Goal: Task Accomplishment & Management: Manage account settings

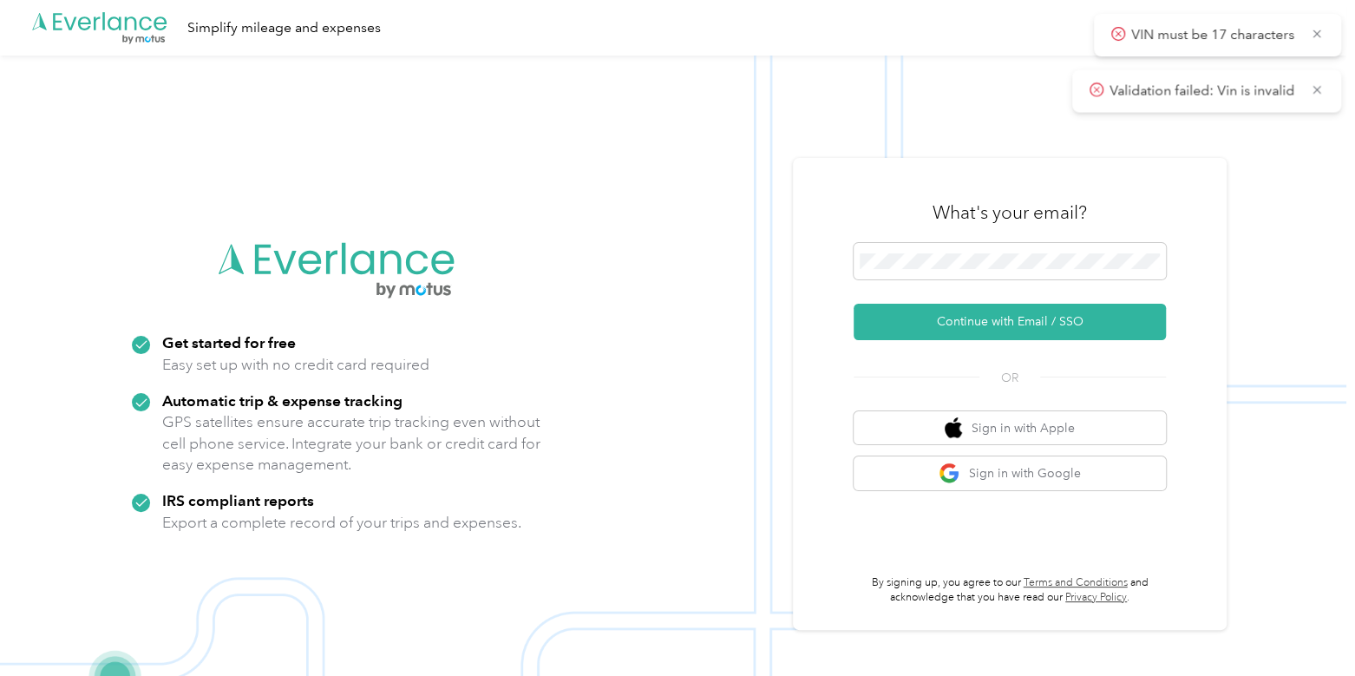
click at [930, 299] on form "Continue with Email / SSO" at bounding box center [1009, 291] width 312 height 97
click at [935, 328] on button "Continue with Email / SSO" at bounding box center [1009, 322] width 312 height 36
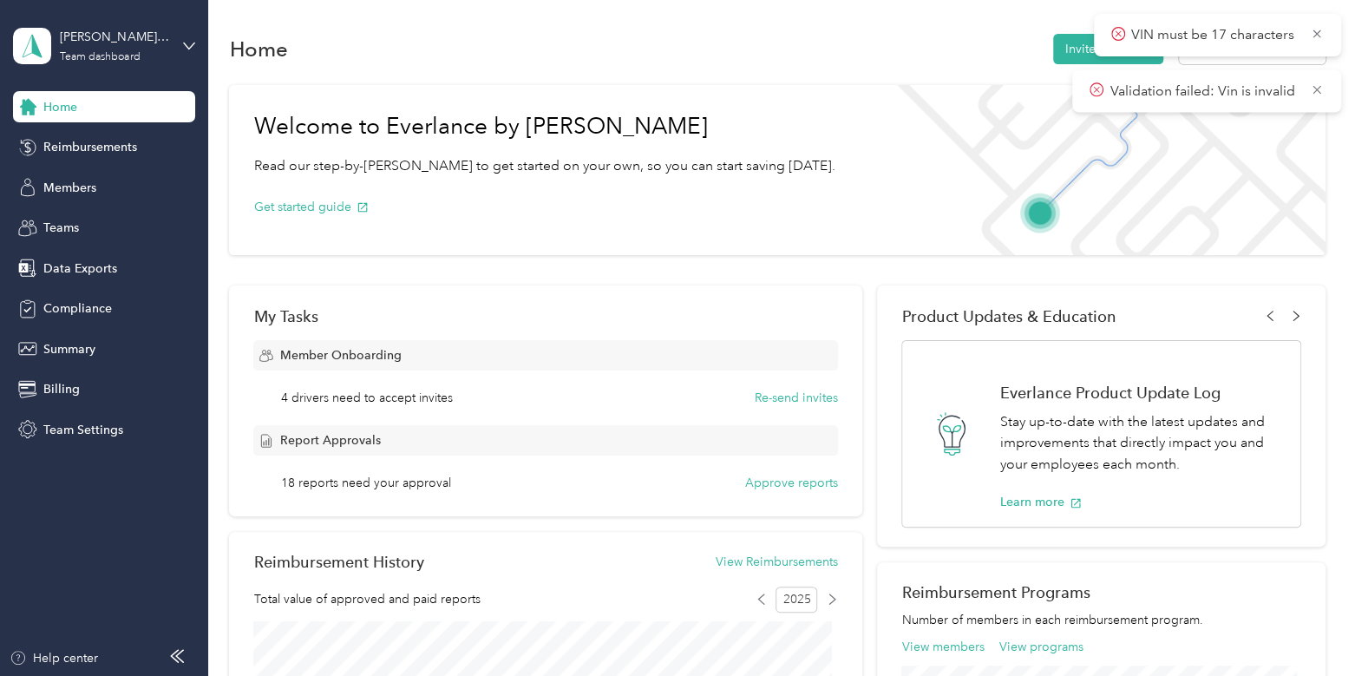
click at [935, 328] on div "Product Updates & Education See Your Members' Onboarding Process Speed up your …" at bounding box center [1100, 415] width 447 height 261
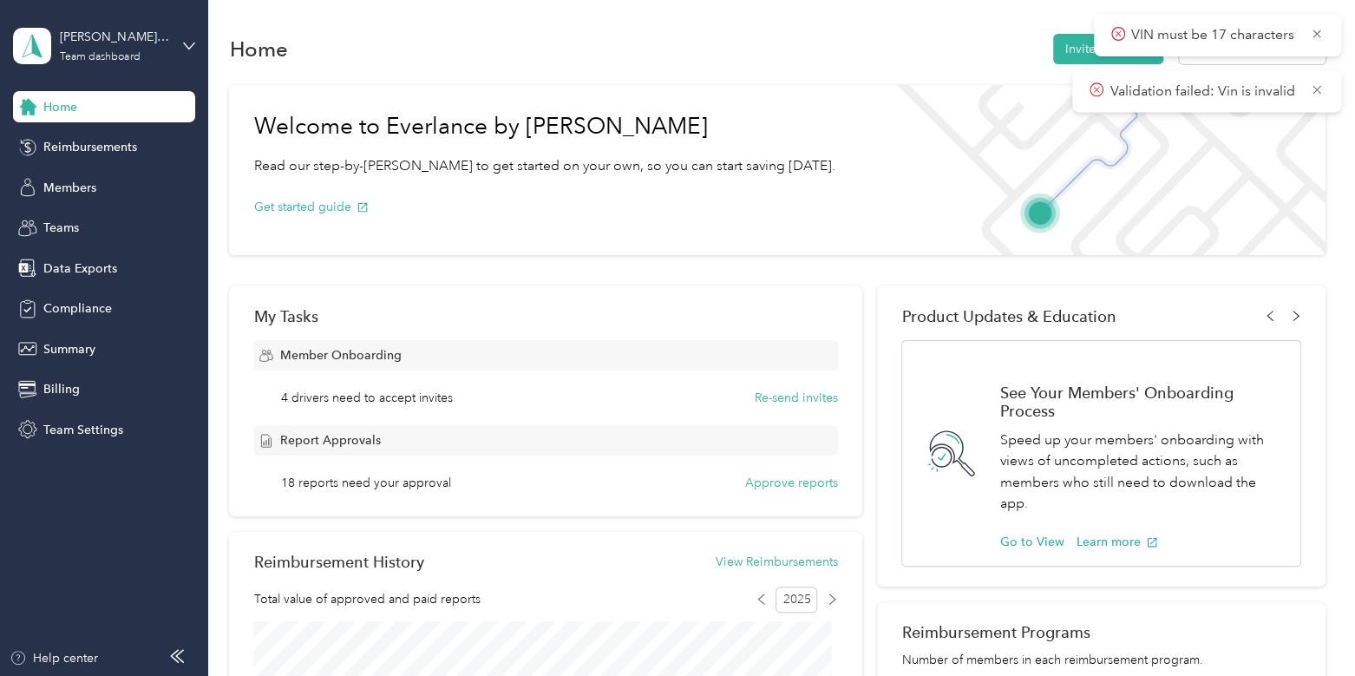
click at [935, 328] on div "Product Updates & Education See Your Members' Onboarding Process Speed up your …" at bounding box center [1100, 435] width 447 height 301
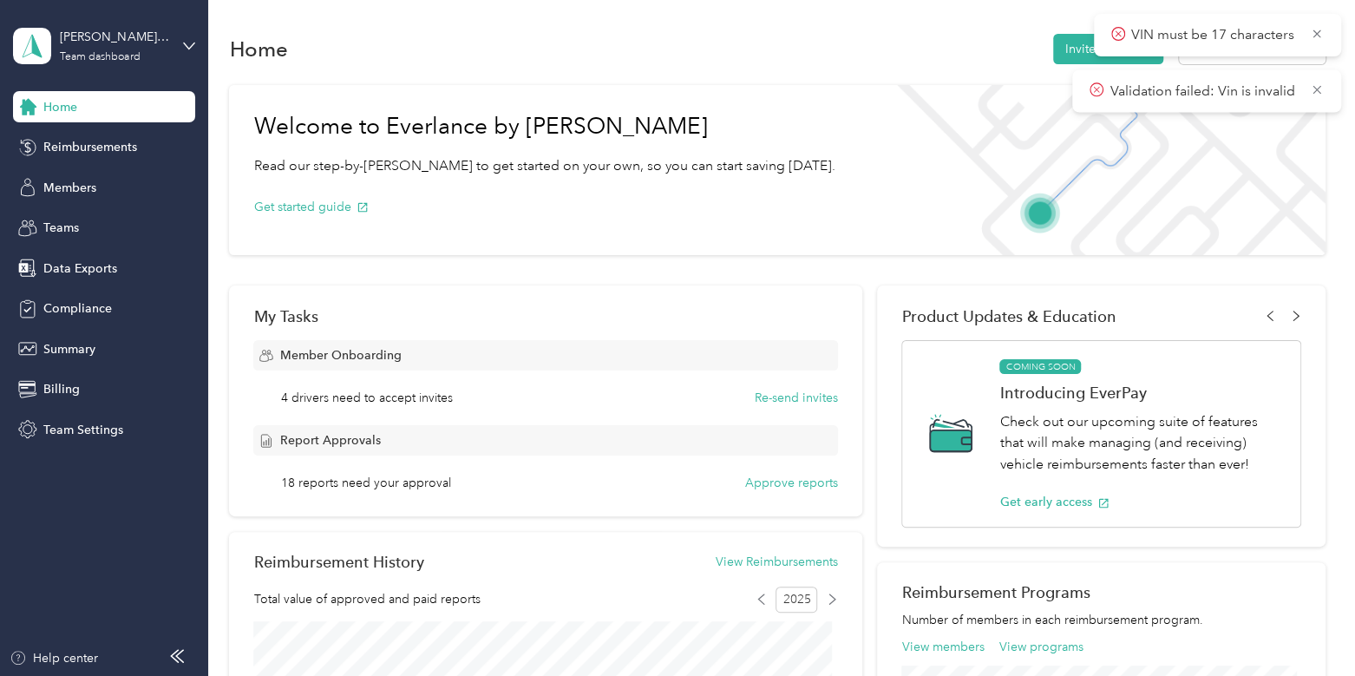
click at [935, 328] on div "Product Updates & Education See Your Members' Onboarding Process Speed up your …" at bounding box center [1100, 415] width 447 height 261
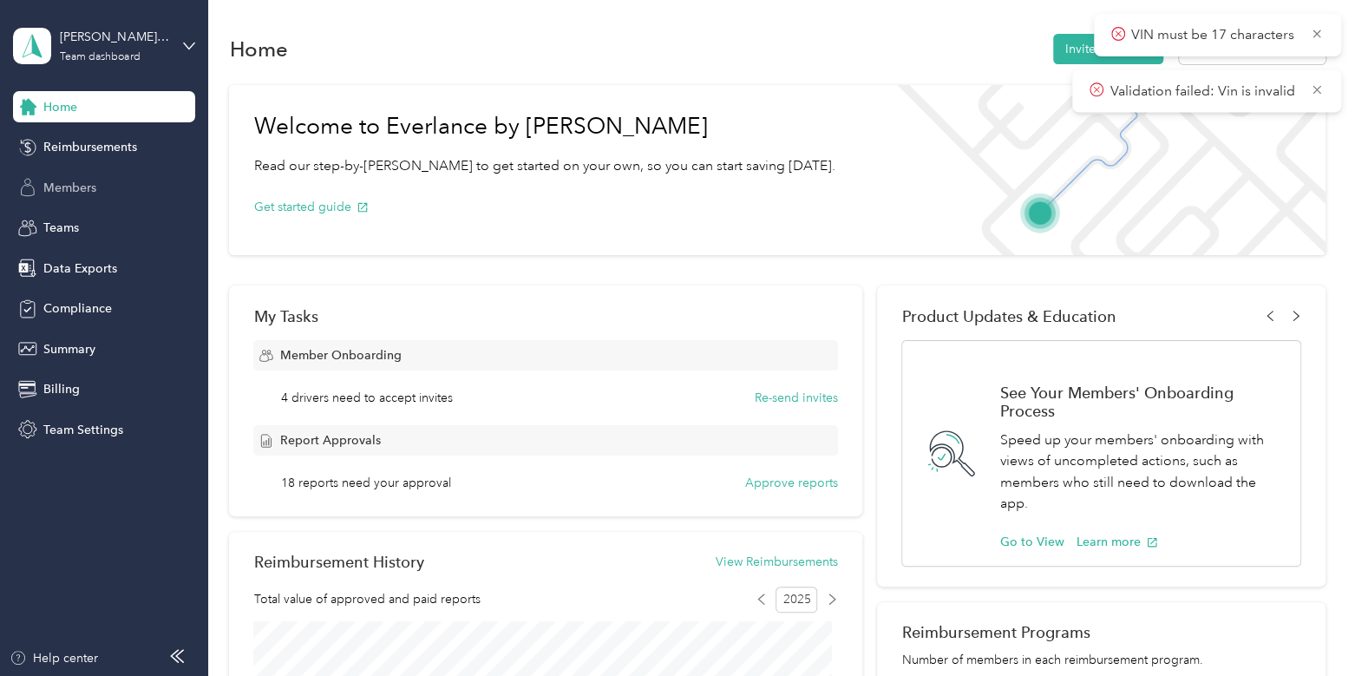
click at [125, 186] on div "Members" at bounding box center [104, 187] width 182 height 31
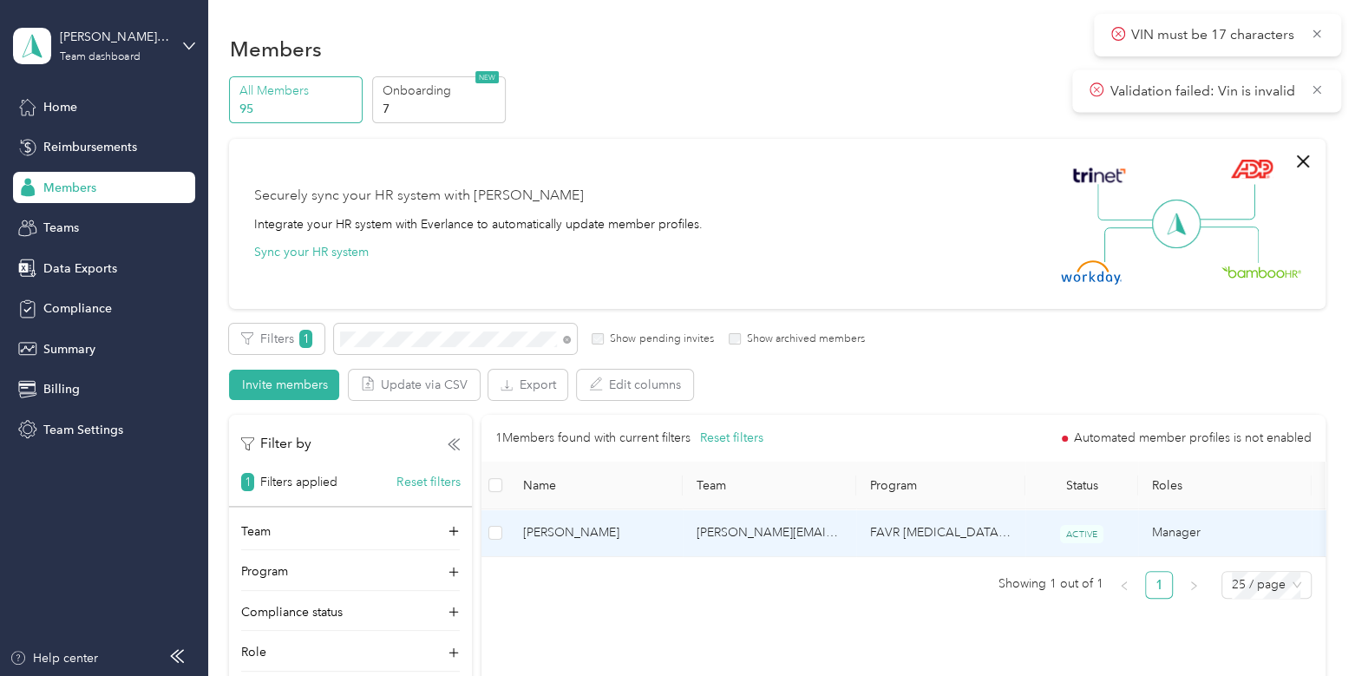
click at [666, 529] on span "[PERSON_NAME]" at bounding box center [596, 532] width 146 height 19
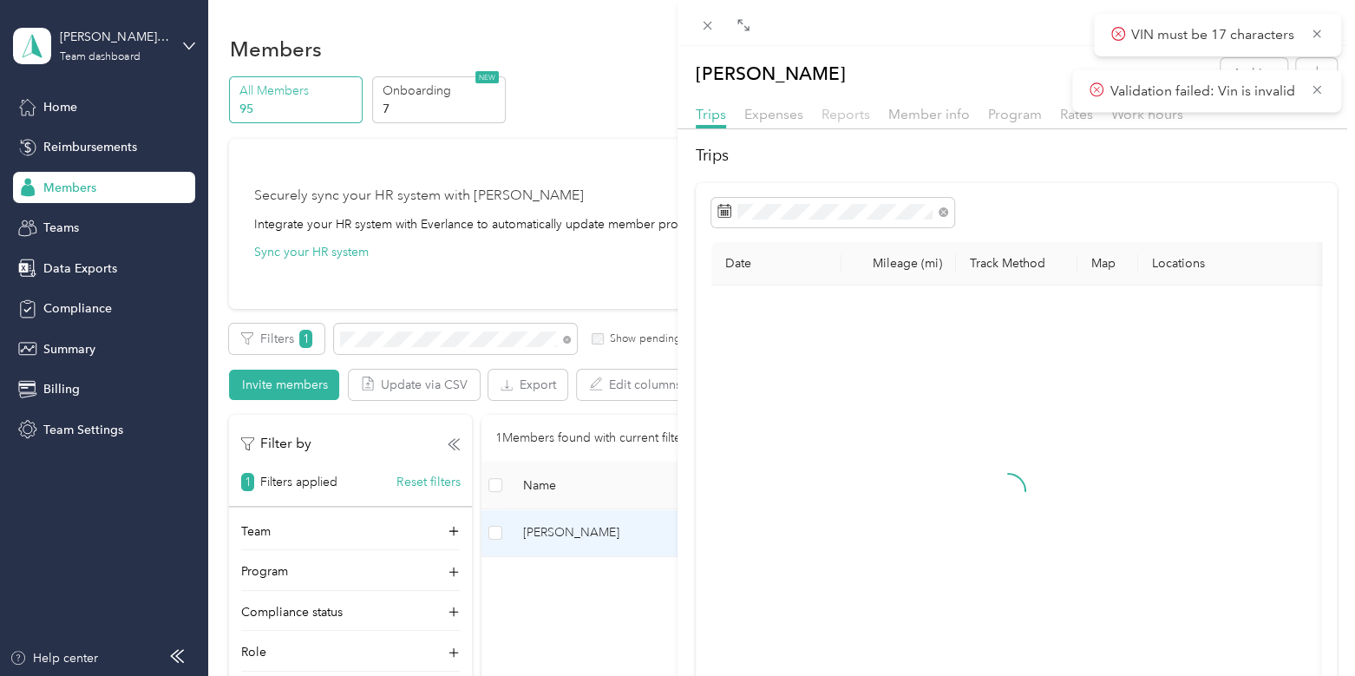
click at [839, 108] on span "Reports" at bounding box center [845, 114] width 49 height 16
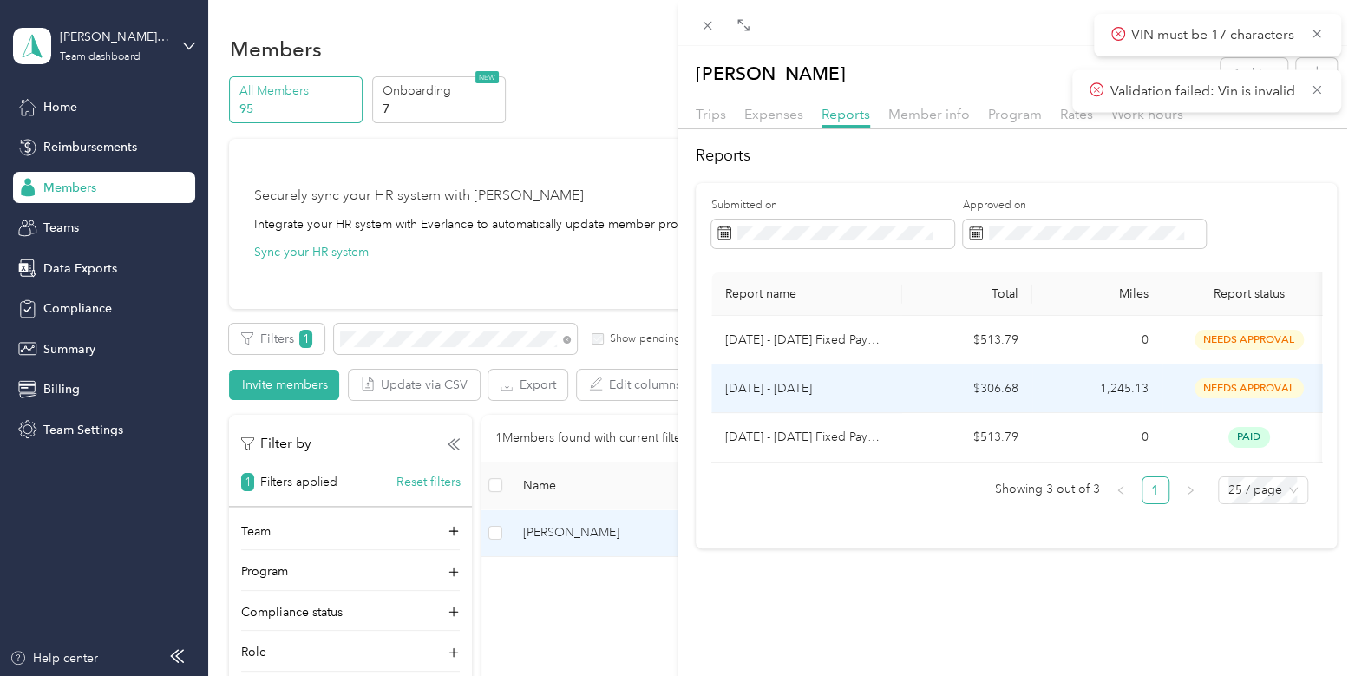
click at [897, 383] on td "[DATE] - [DATE]" at bounding box center [806, 388] width 191 height 49
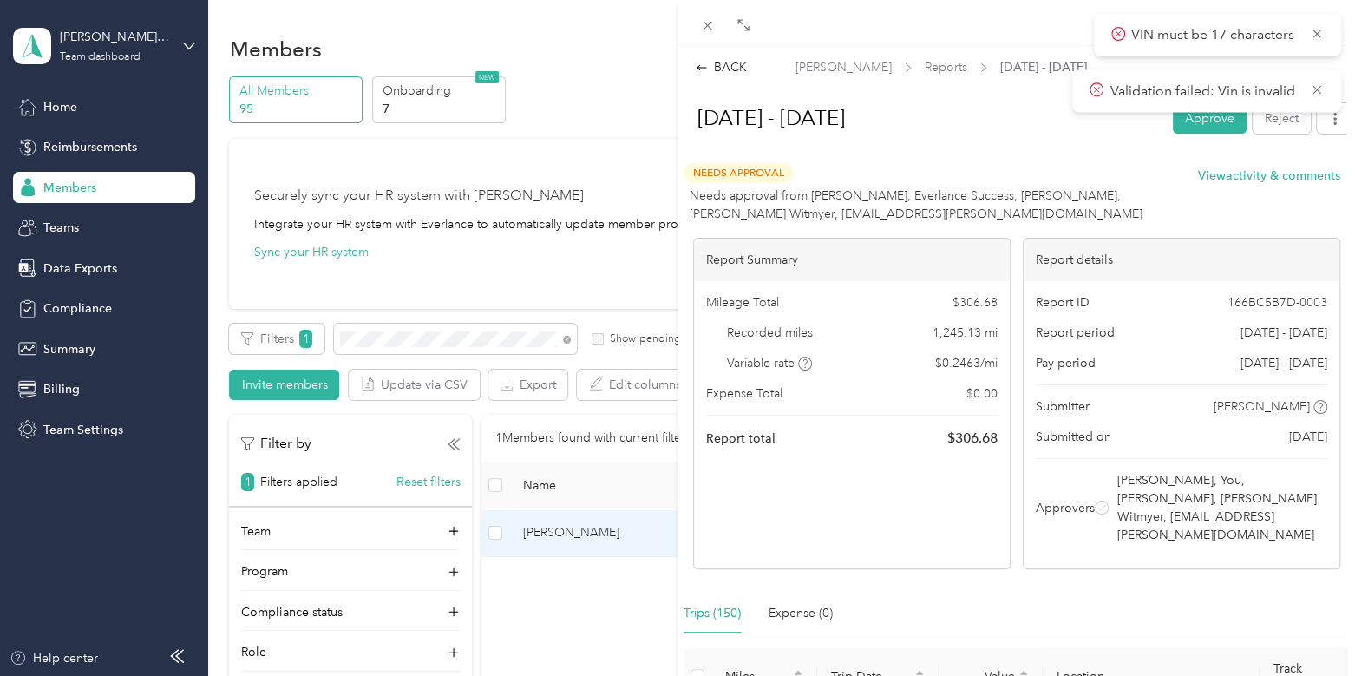
click at [875, 71] on span "[PERSON_NAME]" at bounding box center [843, 67] width 96 height 18
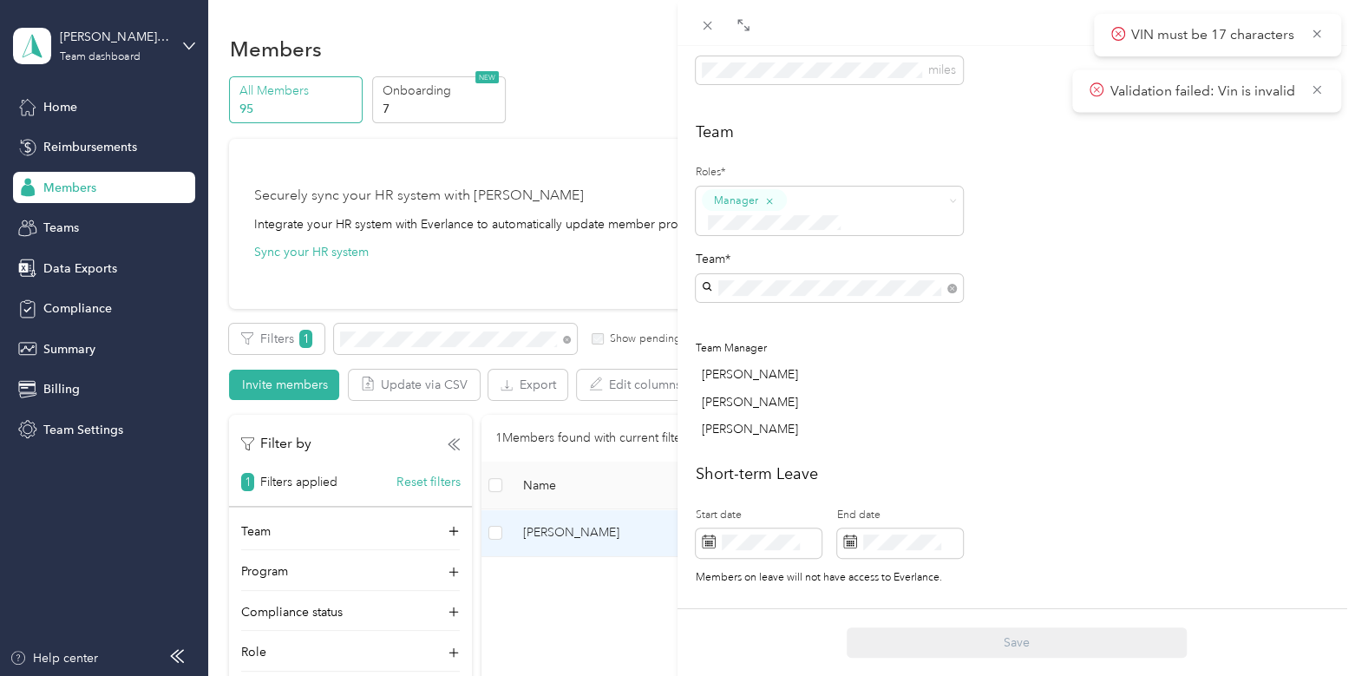
scroll to position [409, 0]
click at [82, 223] on div "[PERSON_NAME] Archive Trips Expenses Reports Member info Program Rates Work hou…" at bounding box center [677, 338] width 1355 height 676
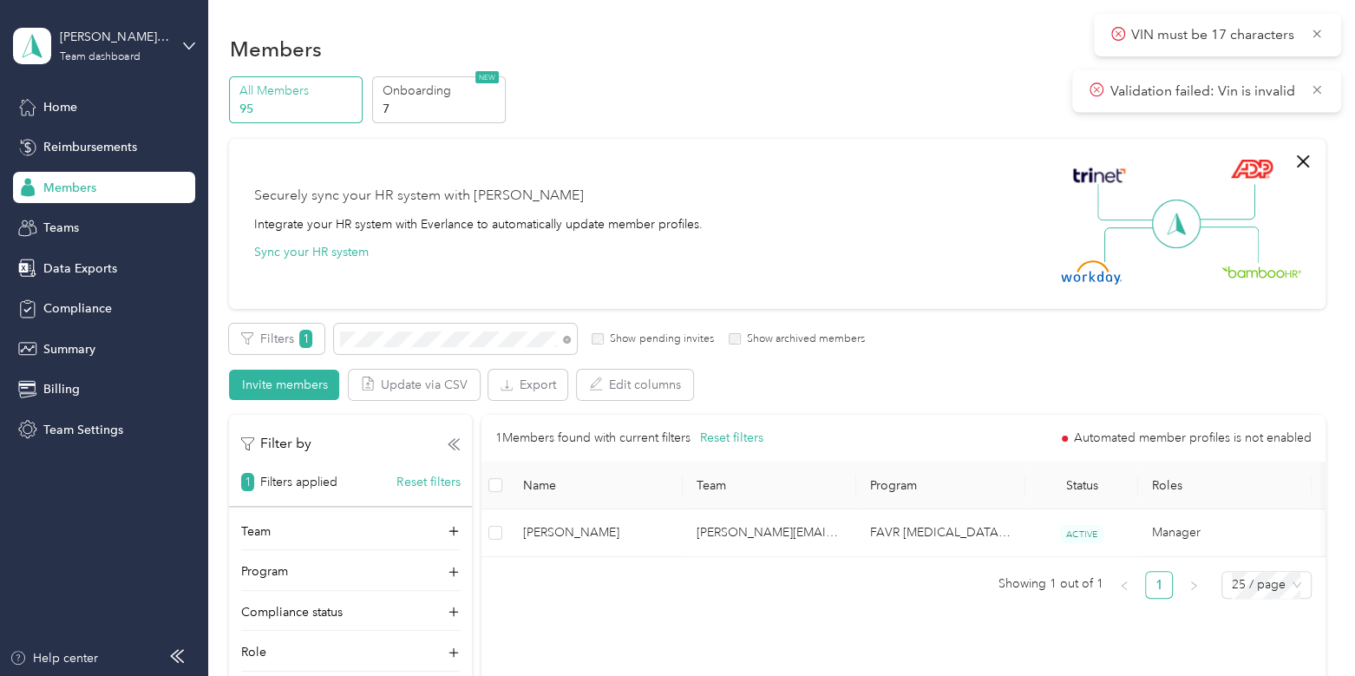
click at [56, 225] on span "Teams" at bounding box center [61, 228] width 36 height 18
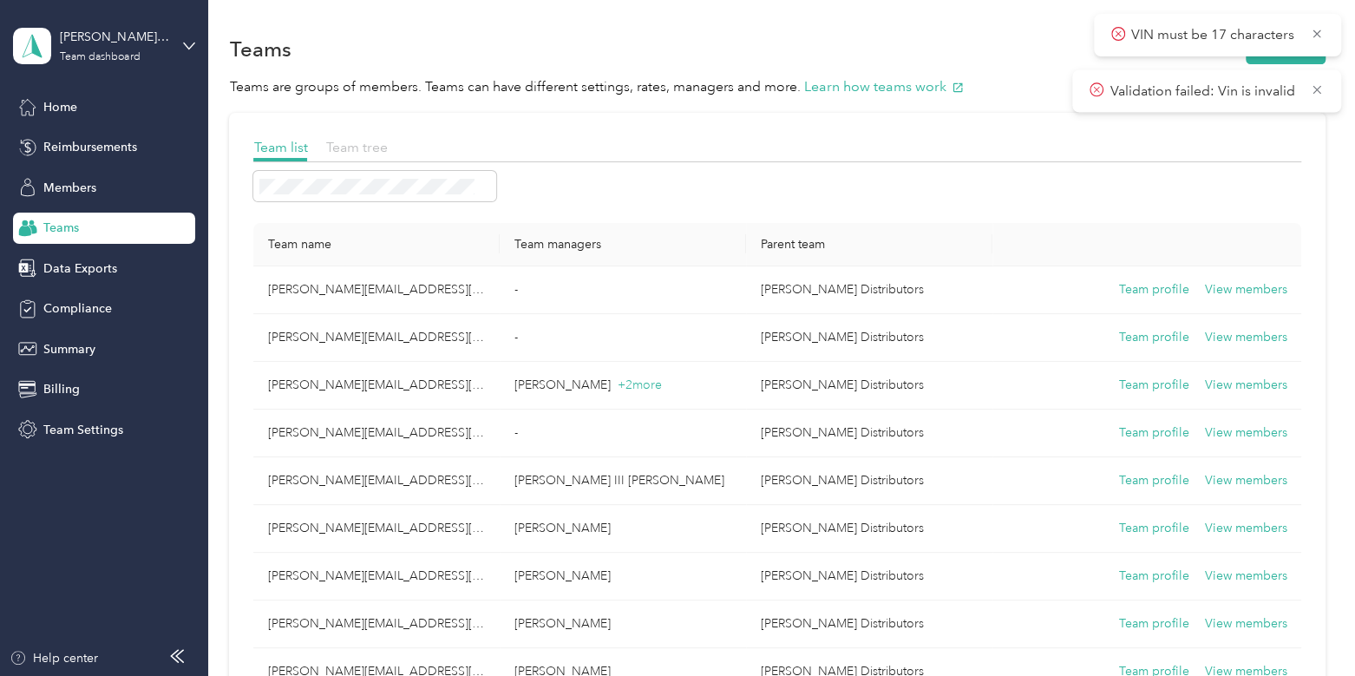
click at [356, 139] on span "Team tree" at bounding box center [356, 147] width 62 height 16
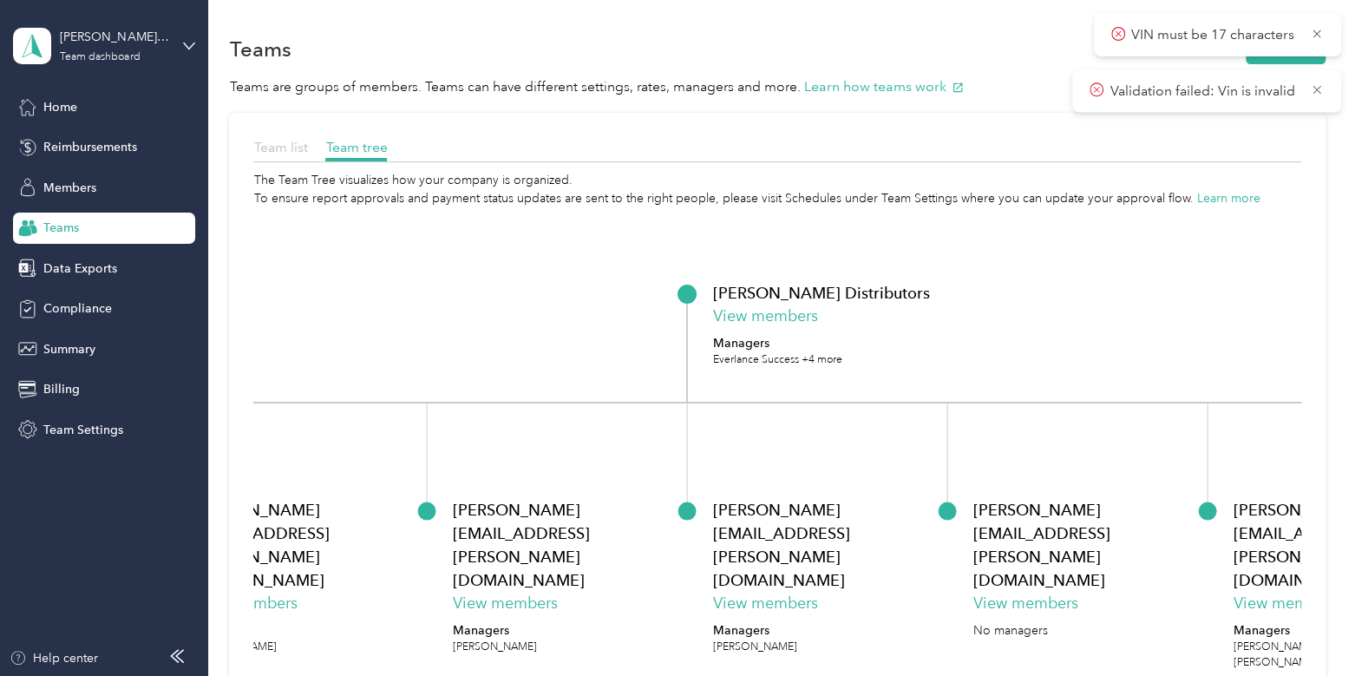
click at [284, 144] on span "Team list" at bounding box center [280, 147] width 54 height 16
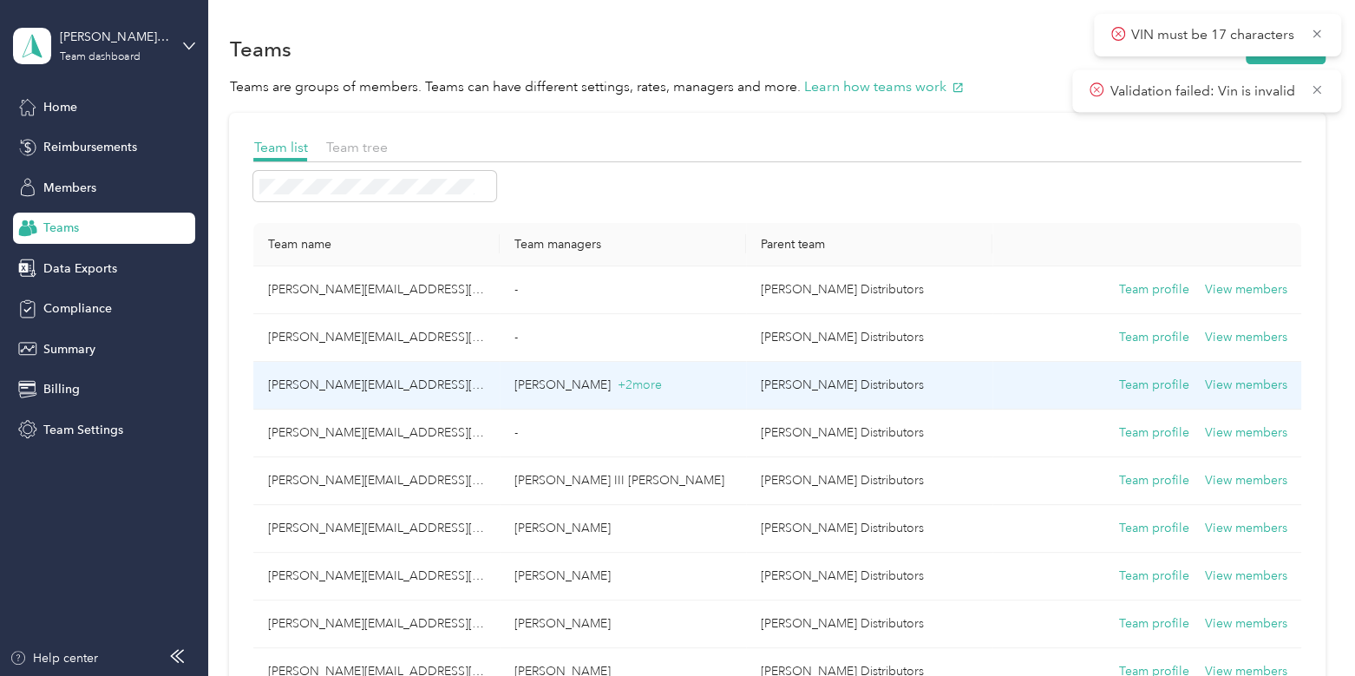
click at [417, 385] on td "[PERSON_NAME][EMAIL_ADDRESS][PERSON_NAME][DOMAIN_NAME]" at bounding box center [376, 386] width 246 height 48
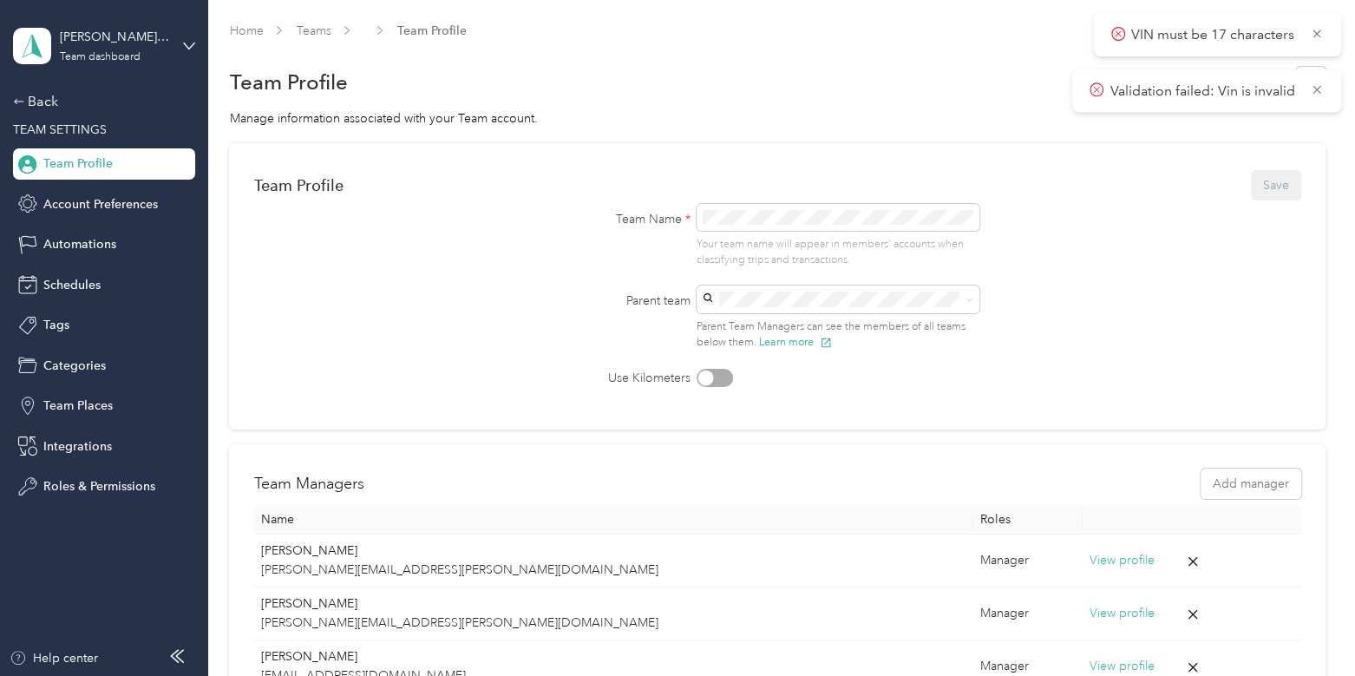
click at [310, 17] on div "Home Teams Team Profile Team Profile Manage information associated with your Te…" at bounding box center [777, 406] width 1138 height 812
click at [318, 36] on link "Teams" at bounding box center [313, 30] width 35 height 15
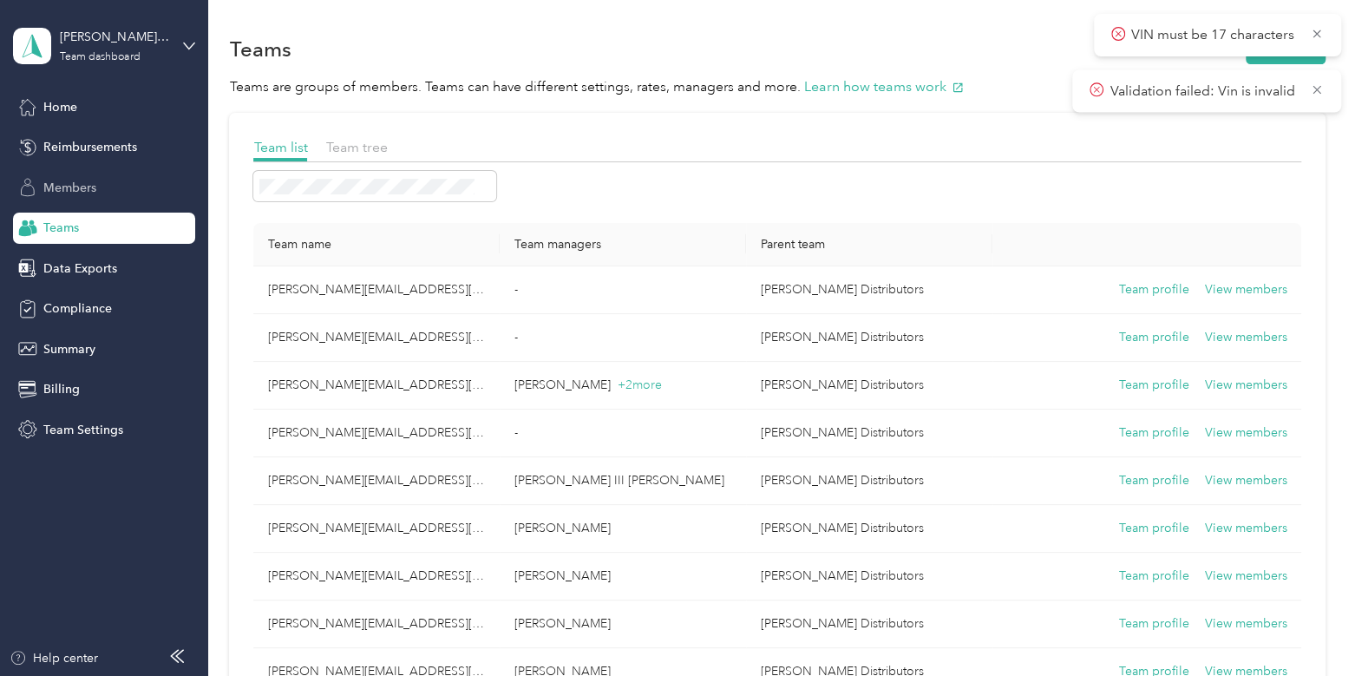
click at [87, 184] on span "Members" at bounding box center [69, 188] width 53 height 18
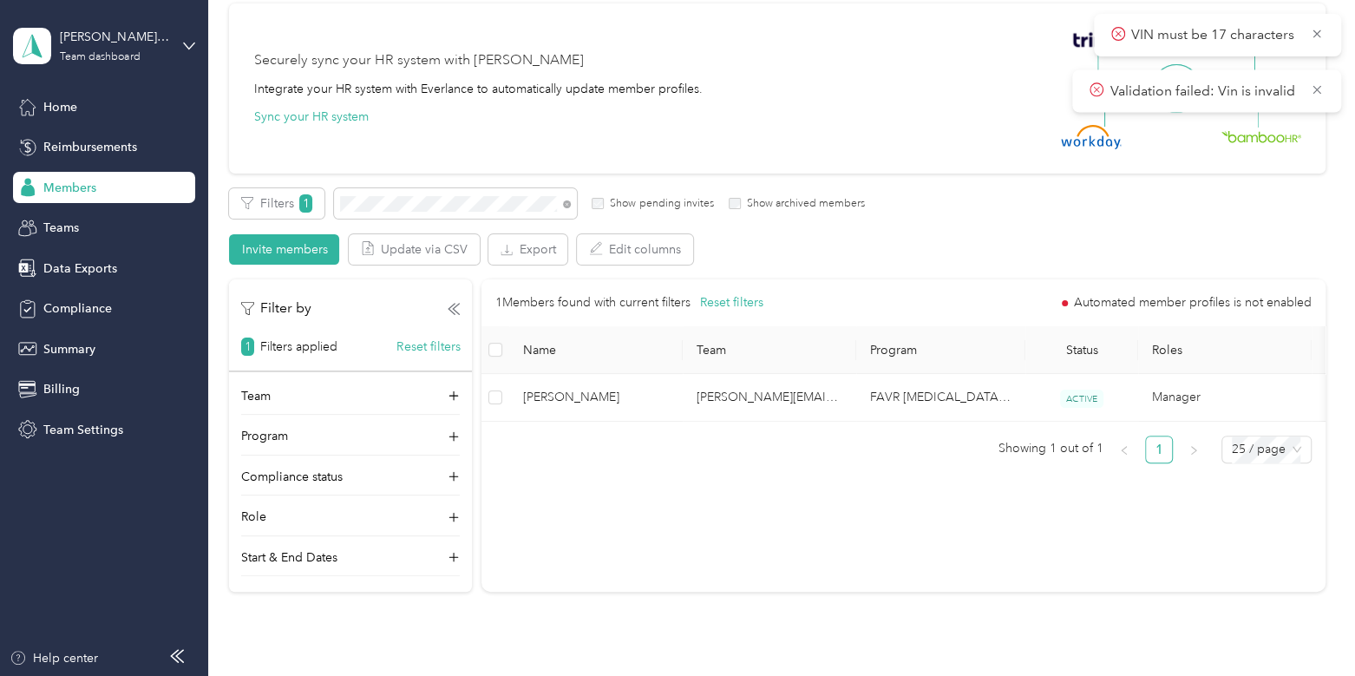
scroll to position [140, 0]
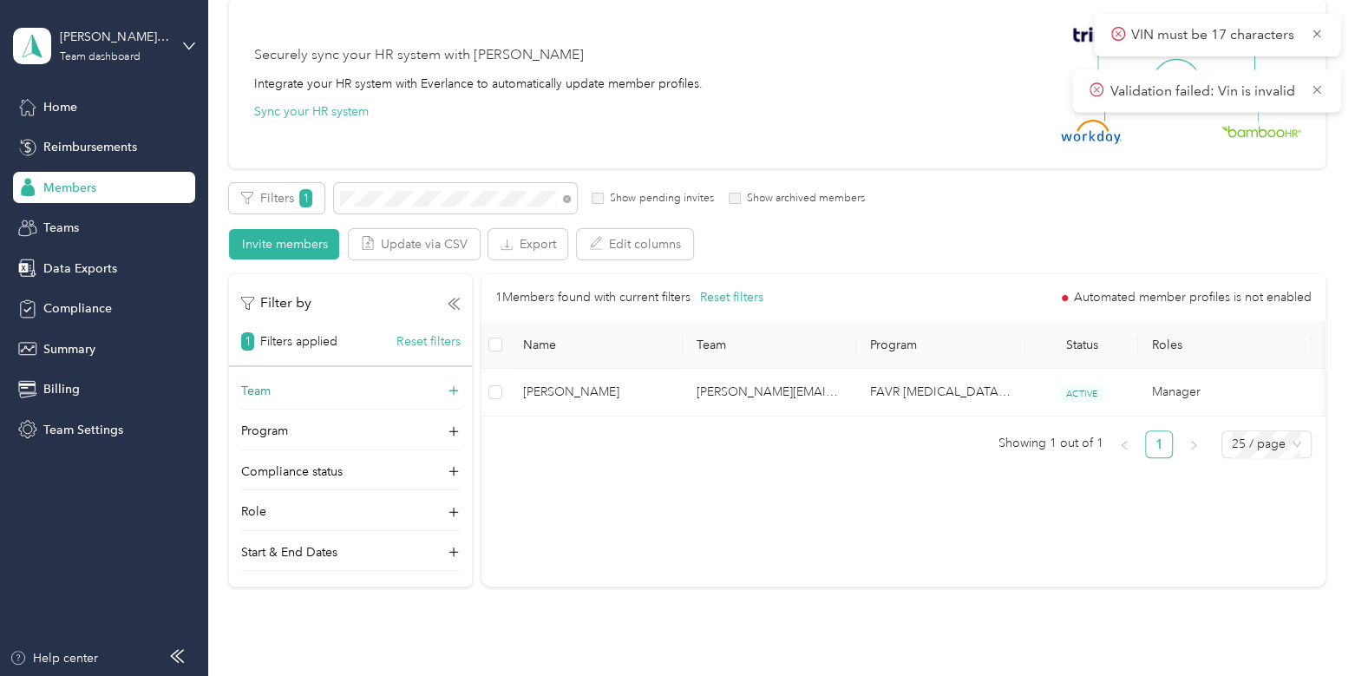
click at [338, 391] on div "Team" at bounding box center [350, 396] width 219 height 28
click at [327, 188] on div "[PERSON_NAME][EMAIL_ADDRESS][PERSON_NAME][DOMAIN_NAME] No managers" at bounding box center [351, 216] width 194 height 95
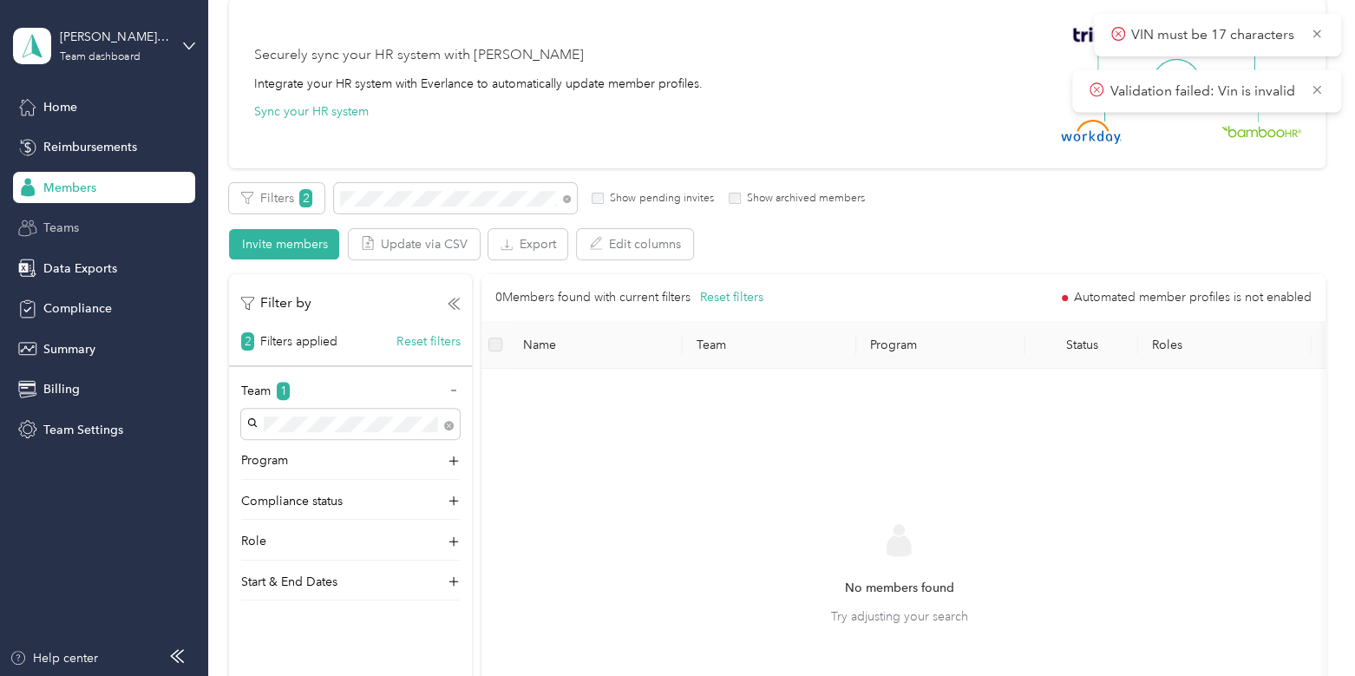
click at [103, 231] on div "Teams" at bounding box center [104, 227] width 182 height 31
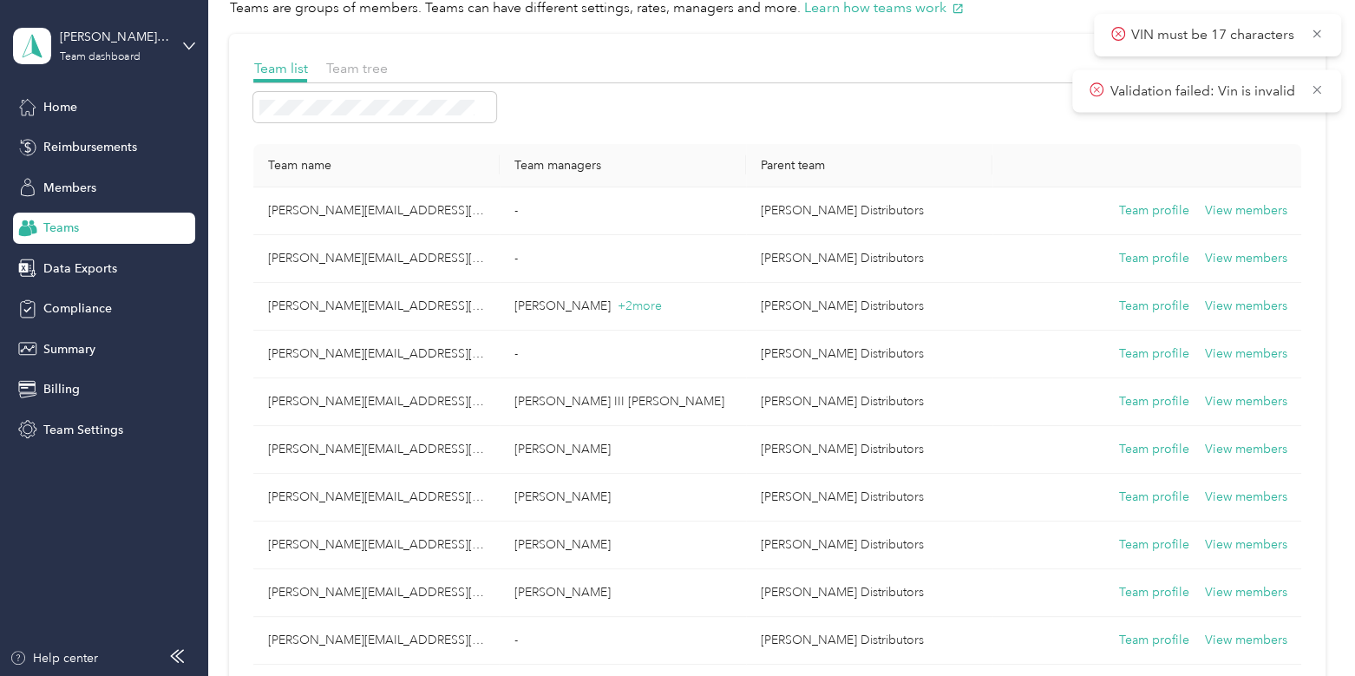
scroll to position [70, 0]
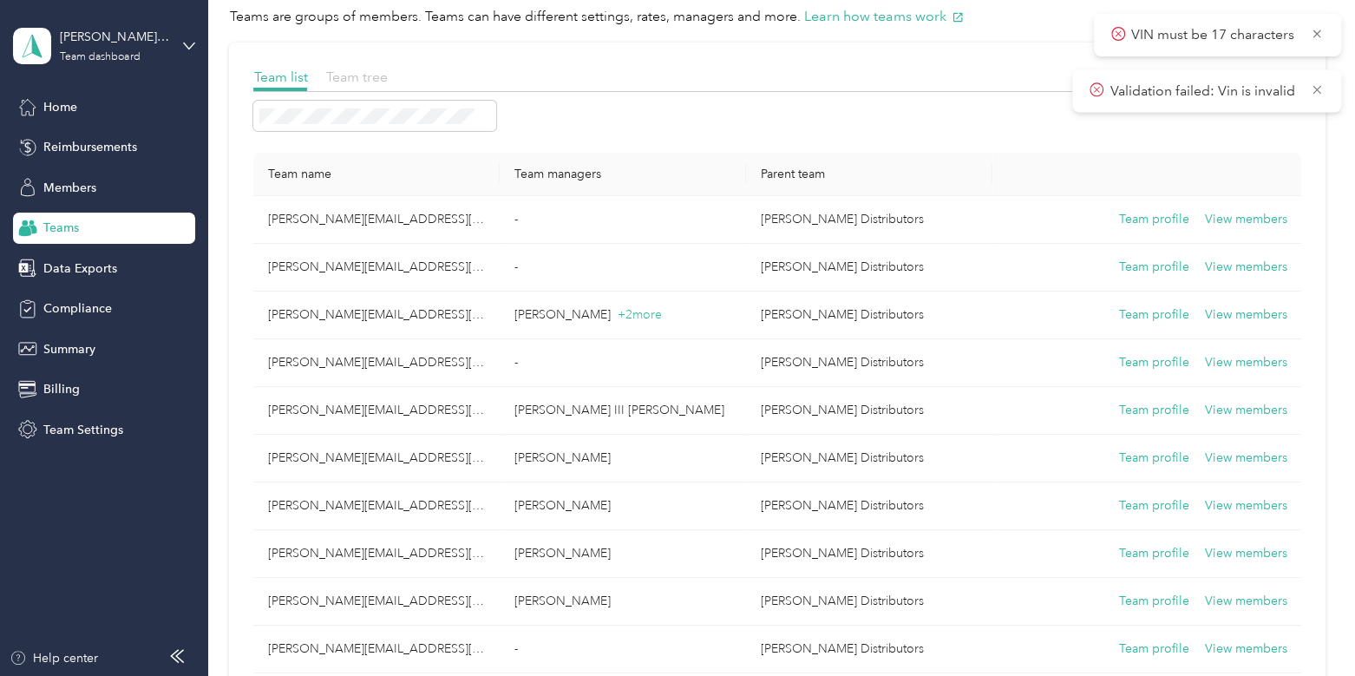
click at [349, 70] on span "Team tree" at bounding box center [356, 77] width 62 height 16
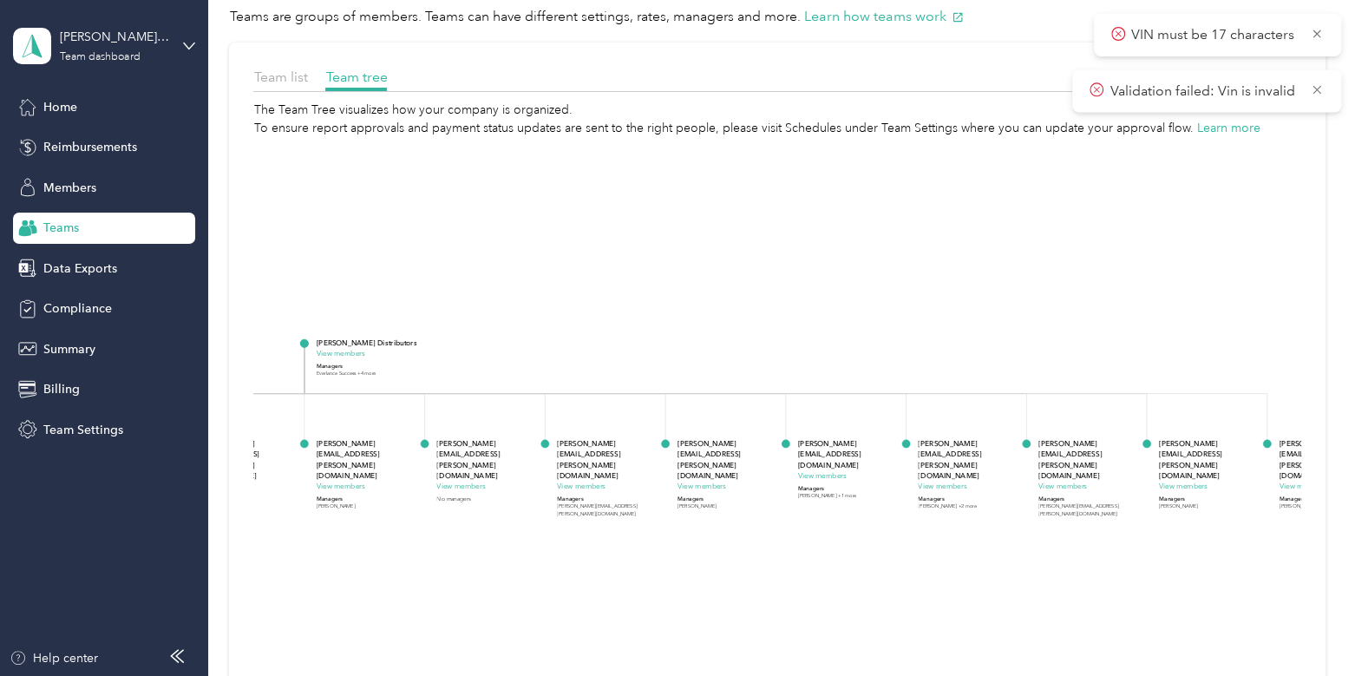
drag, startPoint x: 975, startPoint y: 453, endPoint x: 517, endPoint y: 514, distance: 462.0
click at [517, 514] on icon "[PERSON_NAME] Distributors View members Managers Everlance Success +4 more [PER…" at bounding box center [776, 441] width 1047 height 608
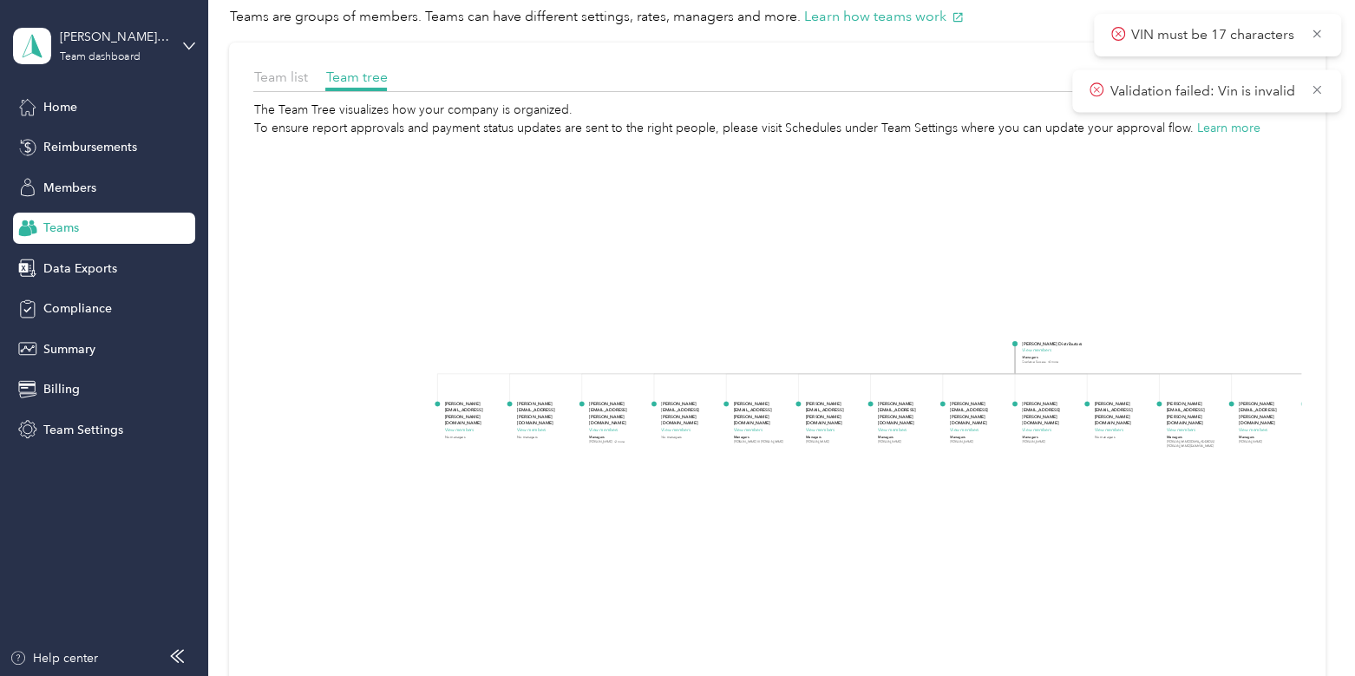
drag, startPoint x: 517, startPoint y: 514, endPoint x: 1158, endPoint y: 447, distance: 644.3
click at [1158, 447] on icon "[PERSON_NAME] Distributors View members Managers Everlance Success +4 more [PER…" at bounding box center [776, 441] width 1047 height 608
click at [50, 176] on div "Members" at bounding box center [104, 187] width 182 height 31
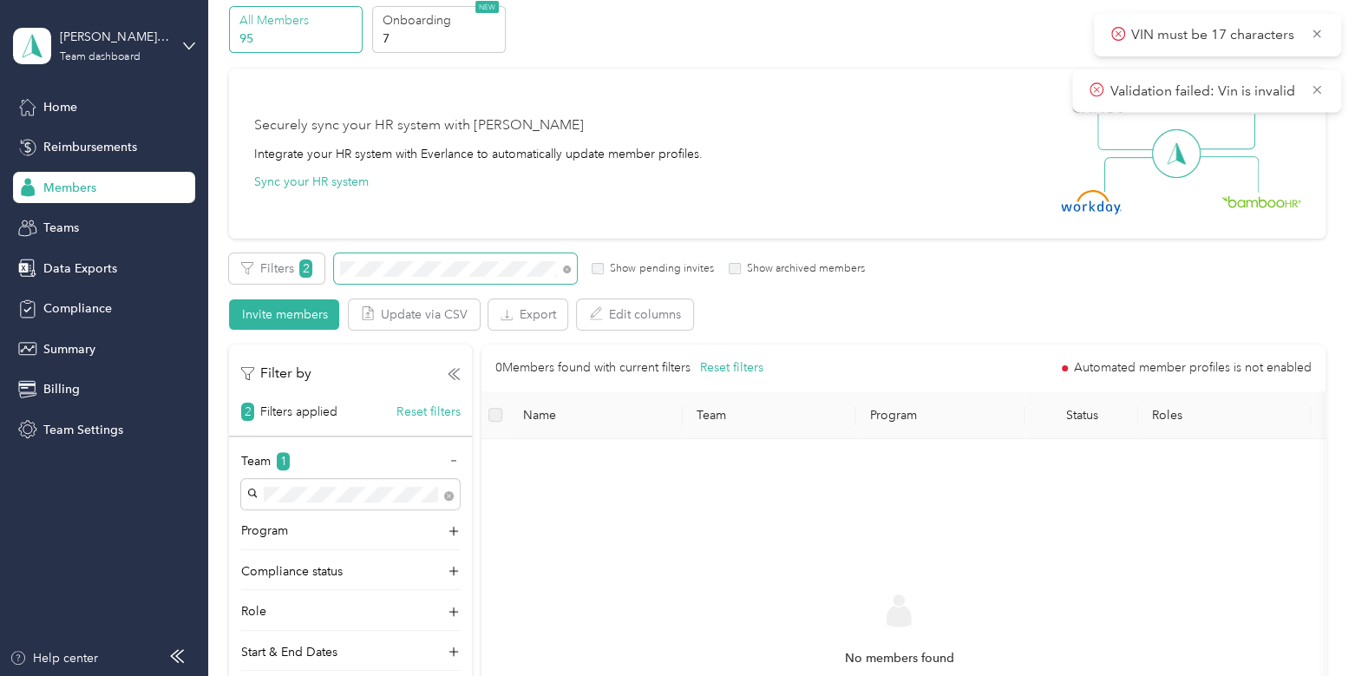
click at [565, 271] on icon at bounding box center [567, 269] width 8 height 8
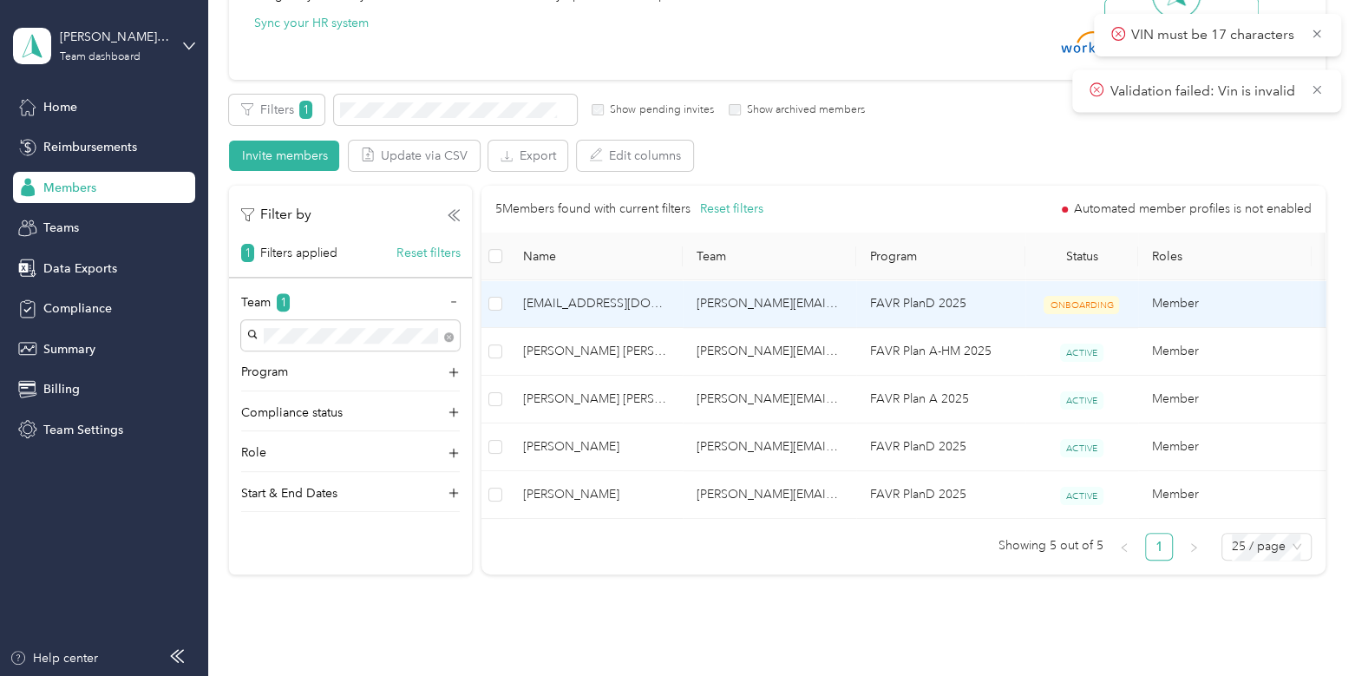
scroll to position [160, 0]
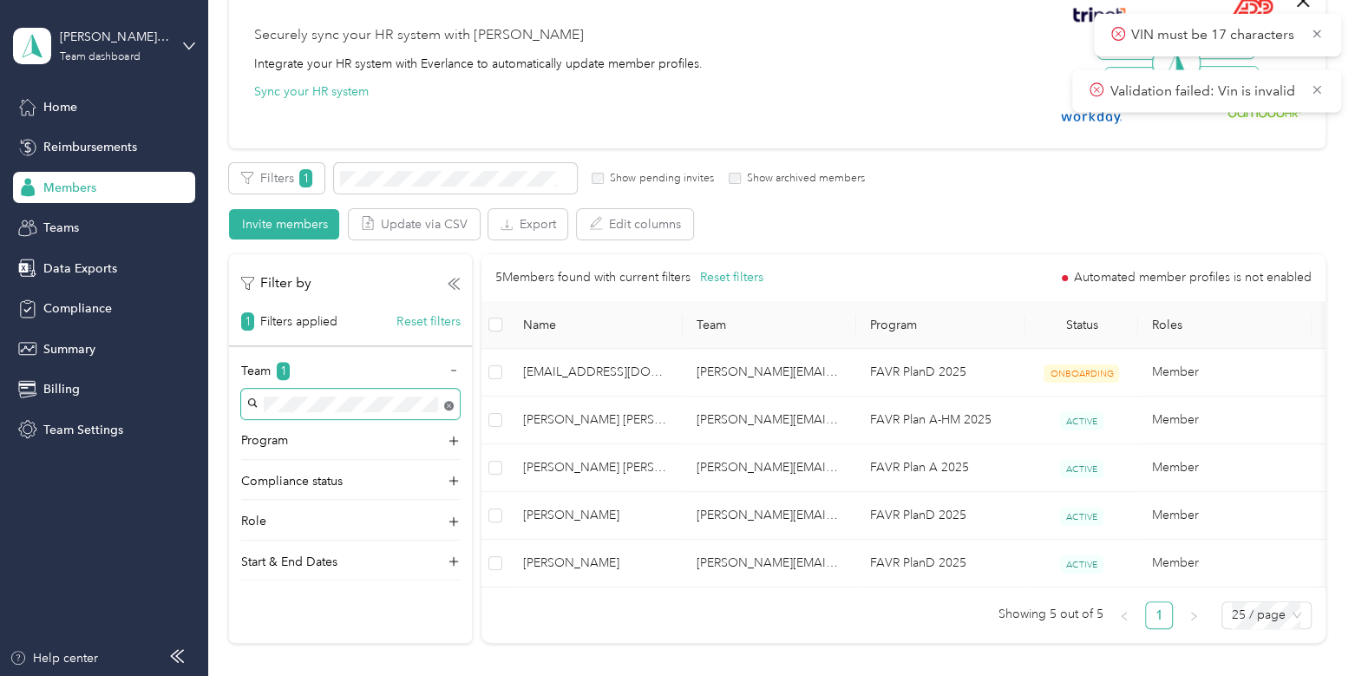
click at [447, 403] on body "VIN must be 17 characters Validation failed: Vin is invalid Report updated [PER…" at bounding box center [673, 338] width 1346 height 676
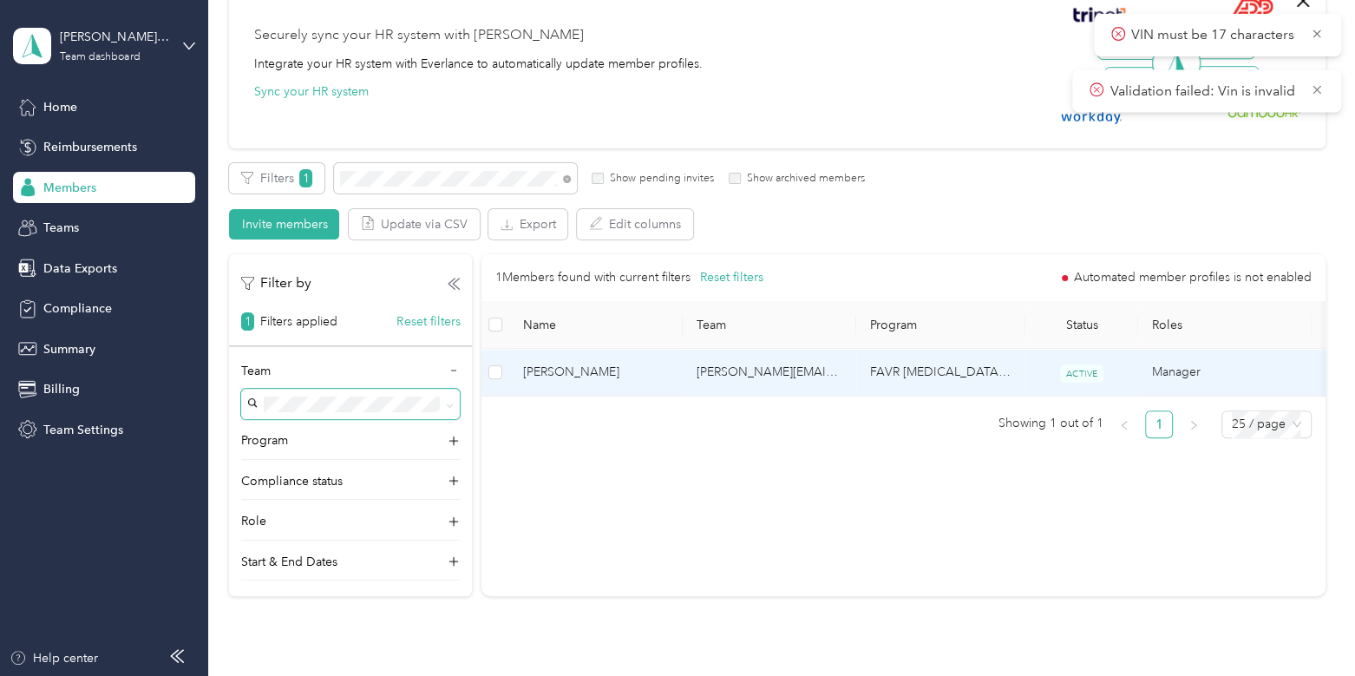
click at [601, 365] on span "[PERSON_NAME]" at bounding box center [596, 371] width 146 height 19
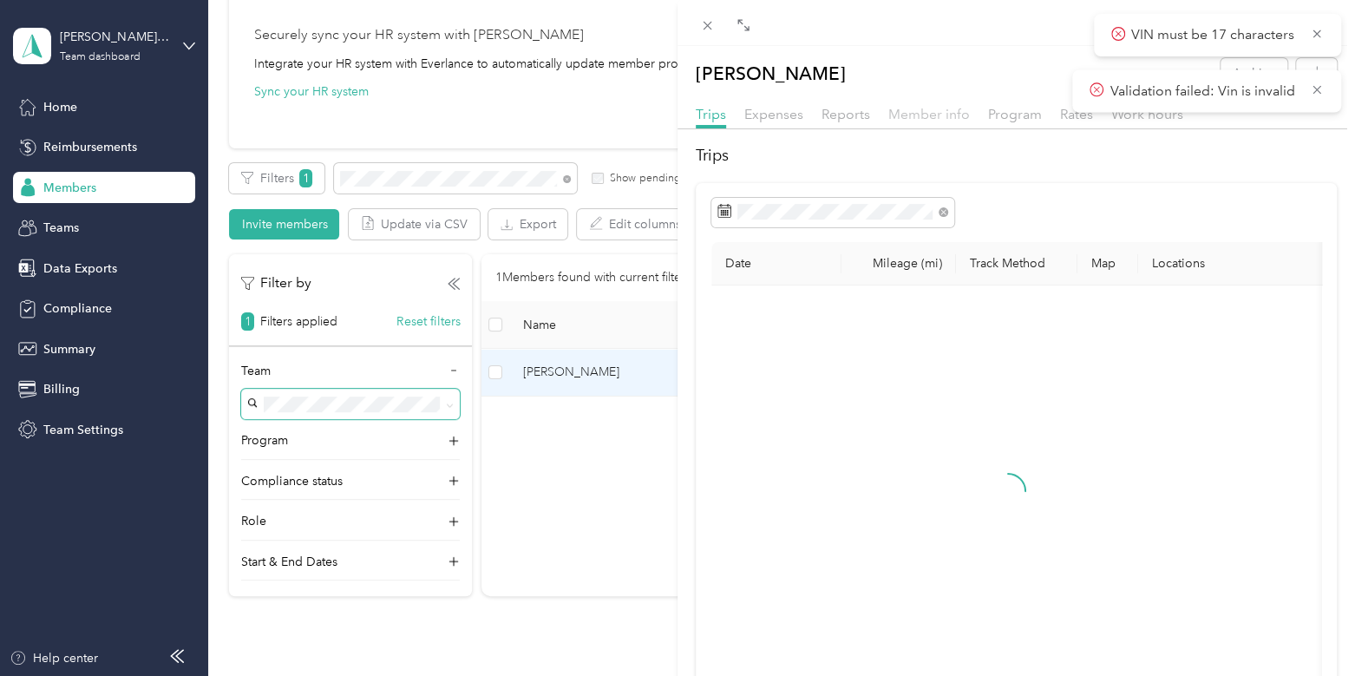
click at [925, 109] on span "Member info" at bounding box center [929, 114] width 82 height 16
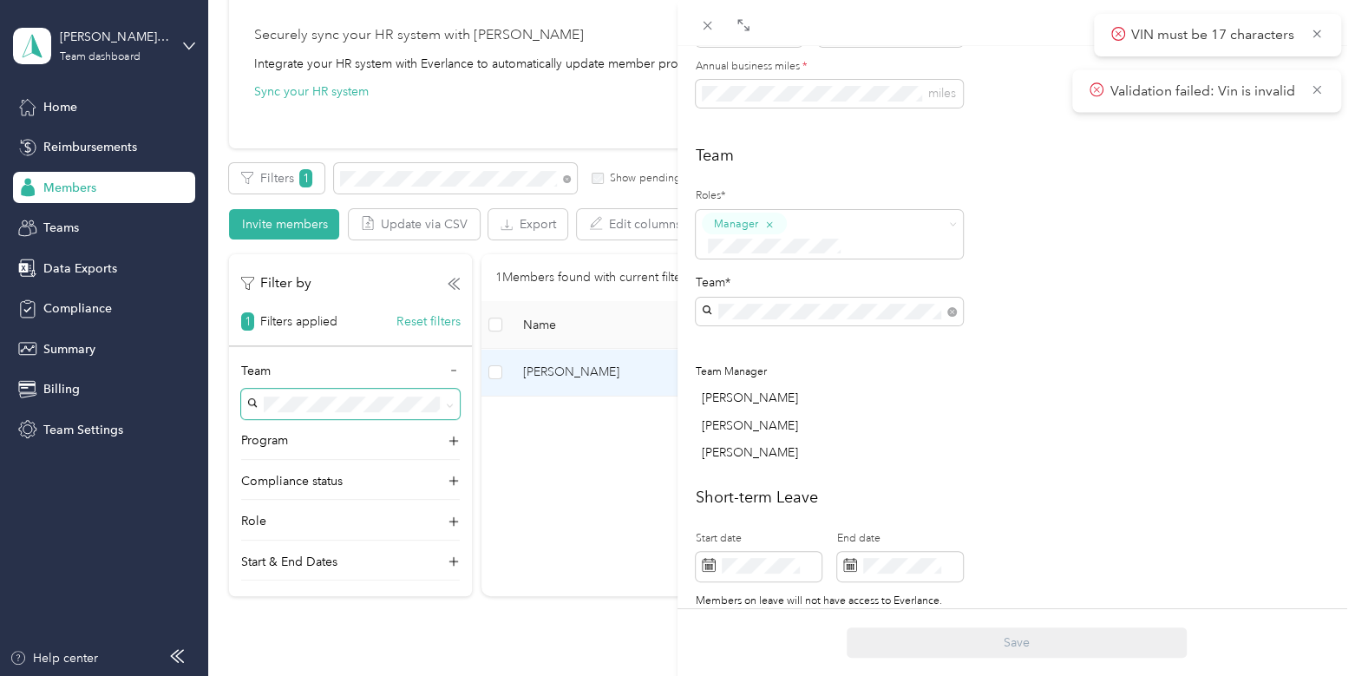
click at [794, 349] on p "No managers" at bounding box center [829, 358] width 243 height 18
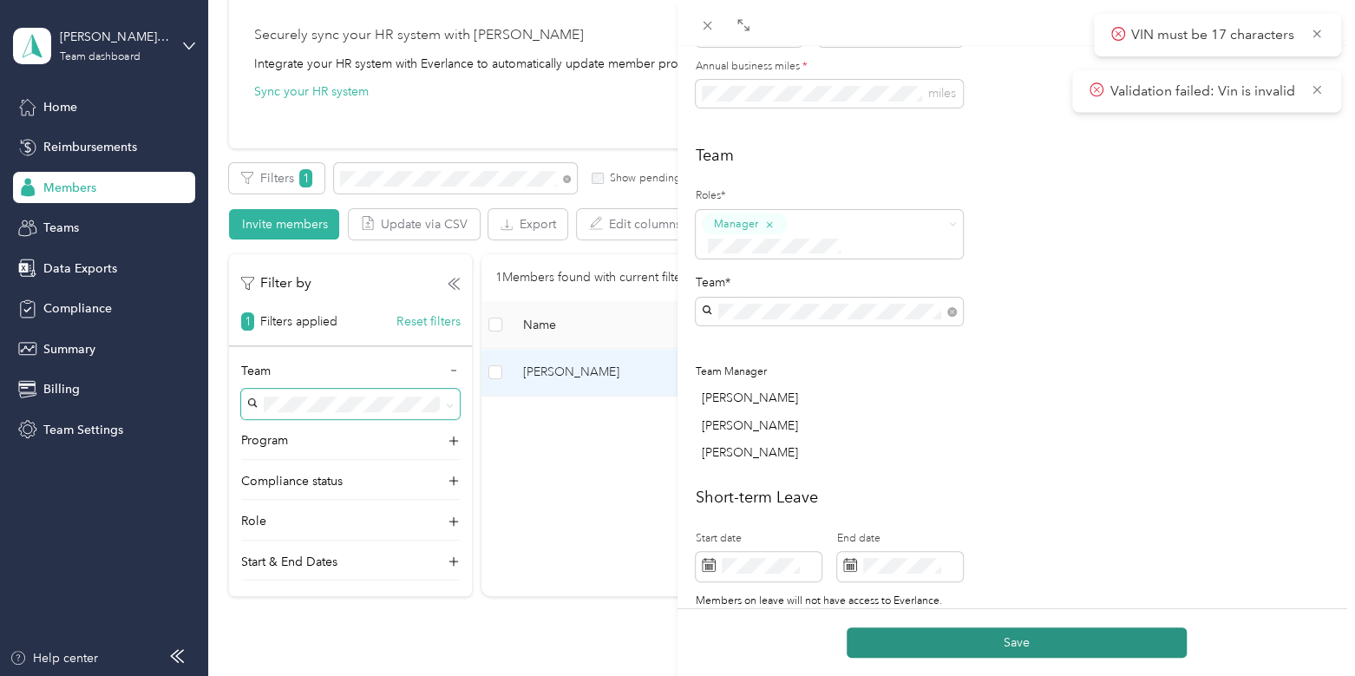
click at [989, 647] on button "Save" at bounding box center [1016, 642] width 340 height 30
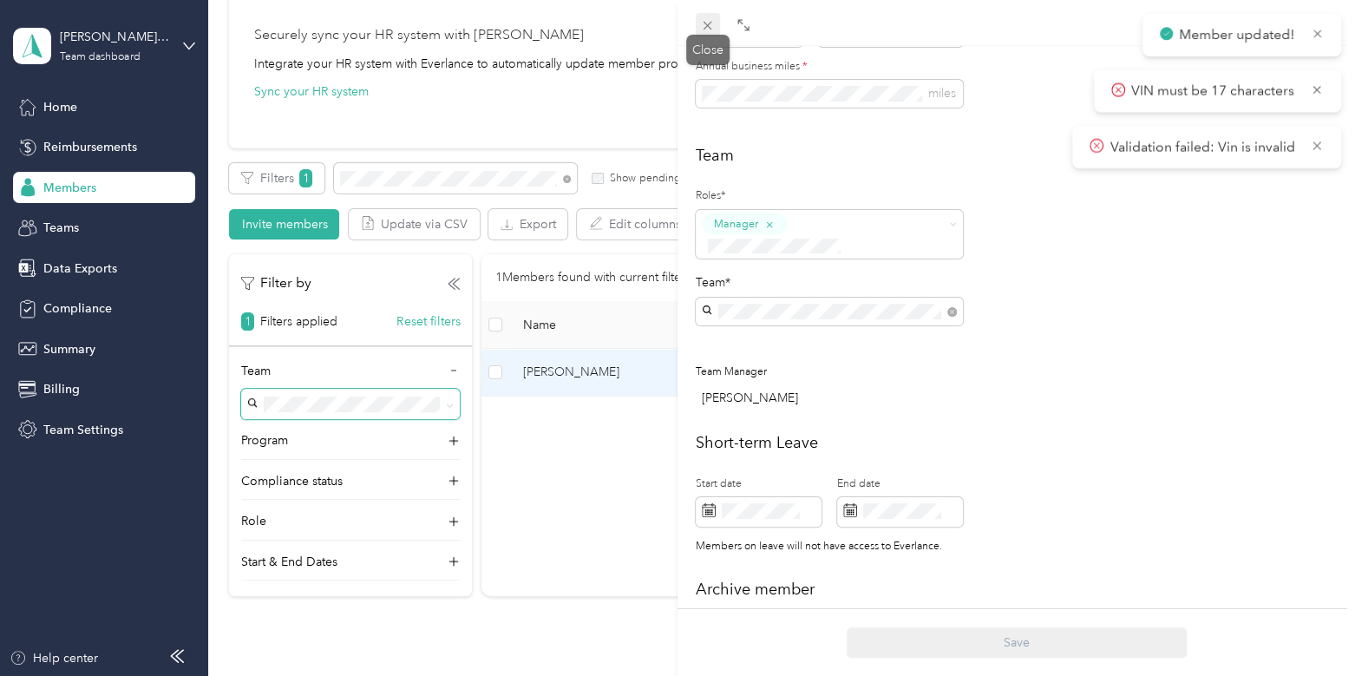
click at [706, 33] on span at bounding box center [707, 25] width 24 height 24
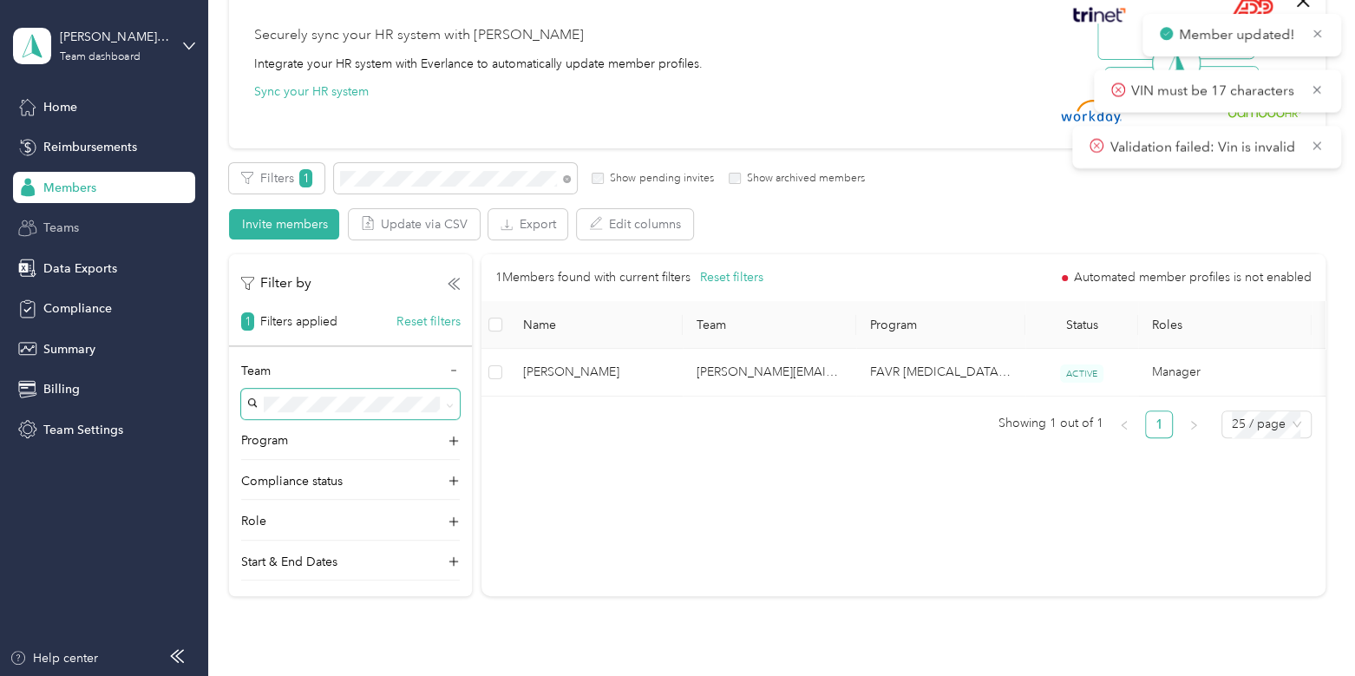
click at [65, 232] on span "Teams" at bounding box center [61, 228] width 36 height 18
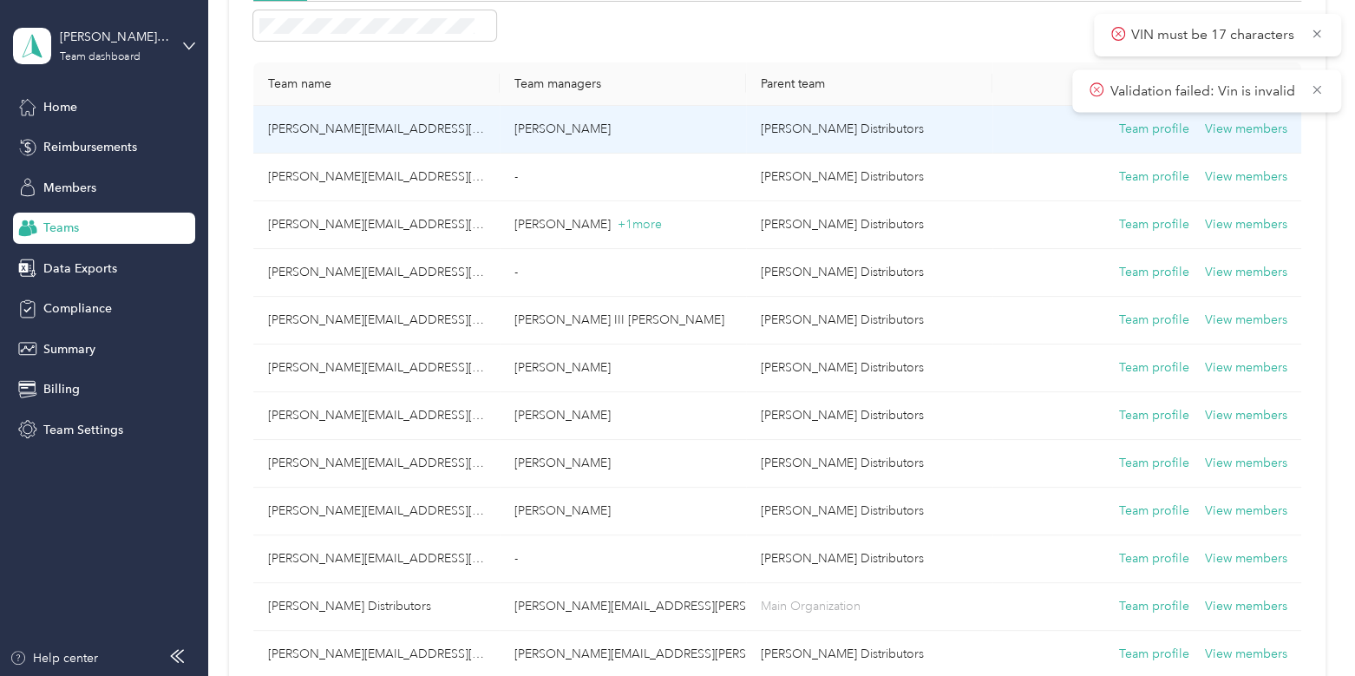
click at [1019, 128] on div "Team profile View members" at bounding box center [1146, 129] width 280 height 19
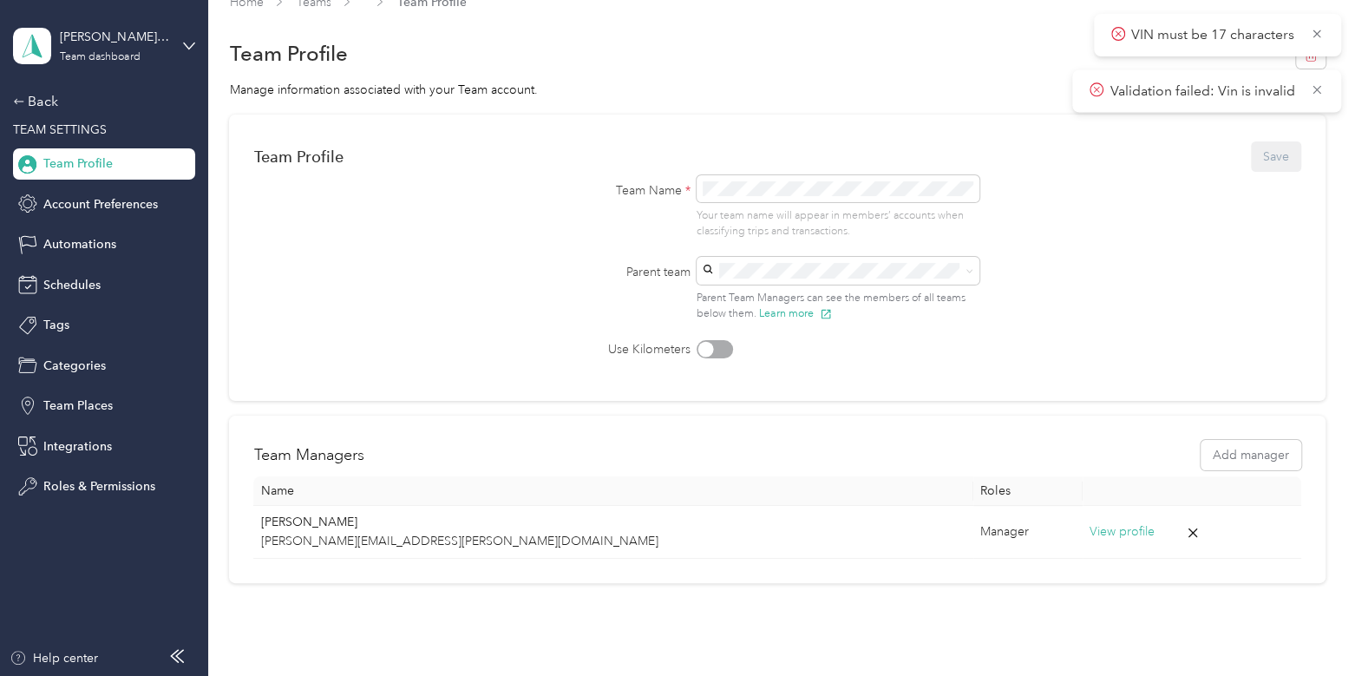
scroll to position [26, 0]
click at [845, 363] on span "[PERSON_NAME][EMAIL_ADDRESS][PERSON_NAME][DOMAIN_NAME]" at bounding box center [804, 379] width 200 height 33
click at [1283, 157] on button "Save" at bounding box center [1275, 159] width 50 height 30
click at [1263, 153] on button "Save" at bounding box center [1275, 159] width 50 height 30
click at [30, 103] on div "Back" at bounding box center [99, 101] width 173 height 21
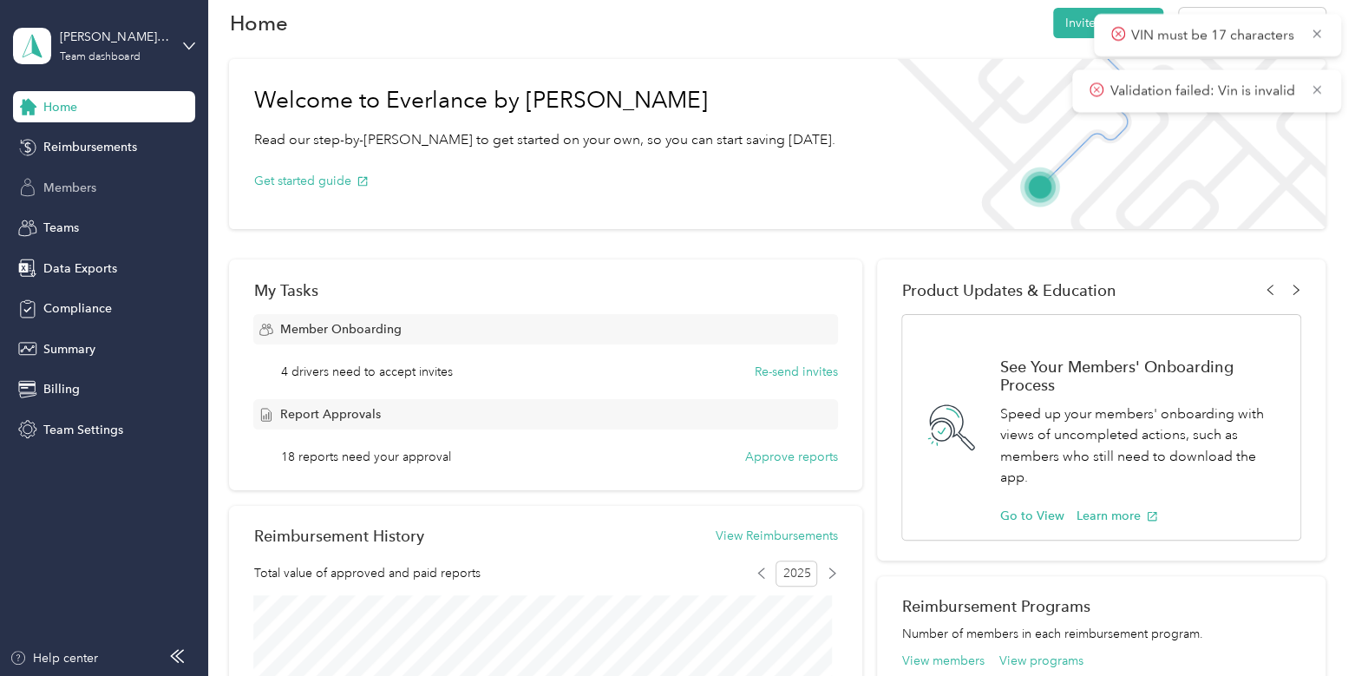
click at [97, 186] on div "Members" at bounding box center [104, 187] width 182 height 31
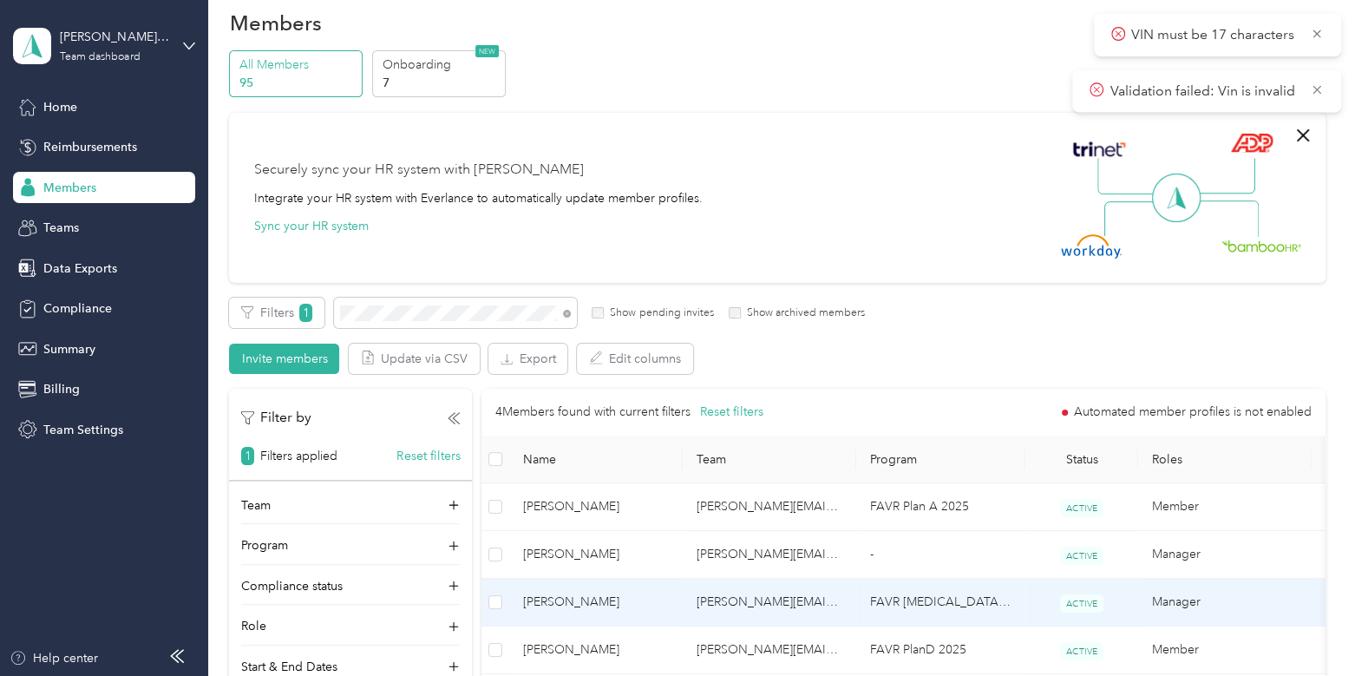
click at [666, 609] on span "[PERSON_NAME]" at bounding box center [596, 601] width 146 height 19
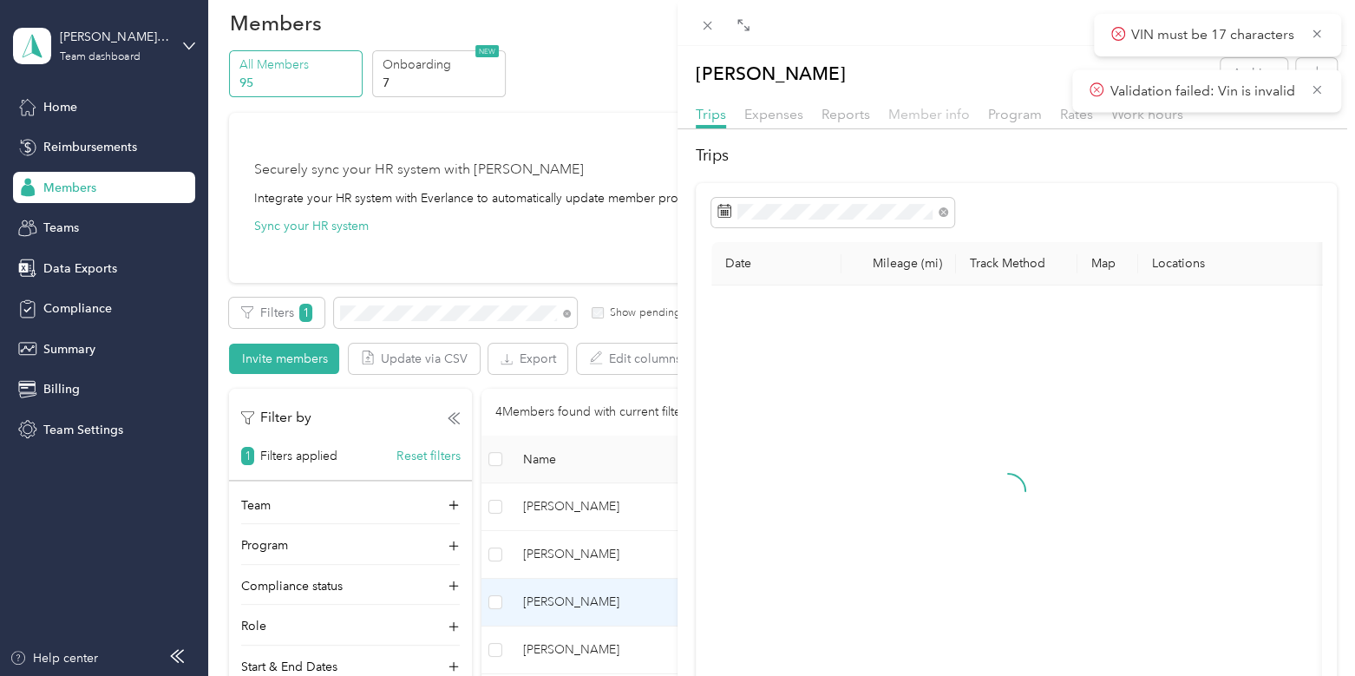
click at [915, 119] on span "Member info" at bounding box center [929, 114] width 82 height 16
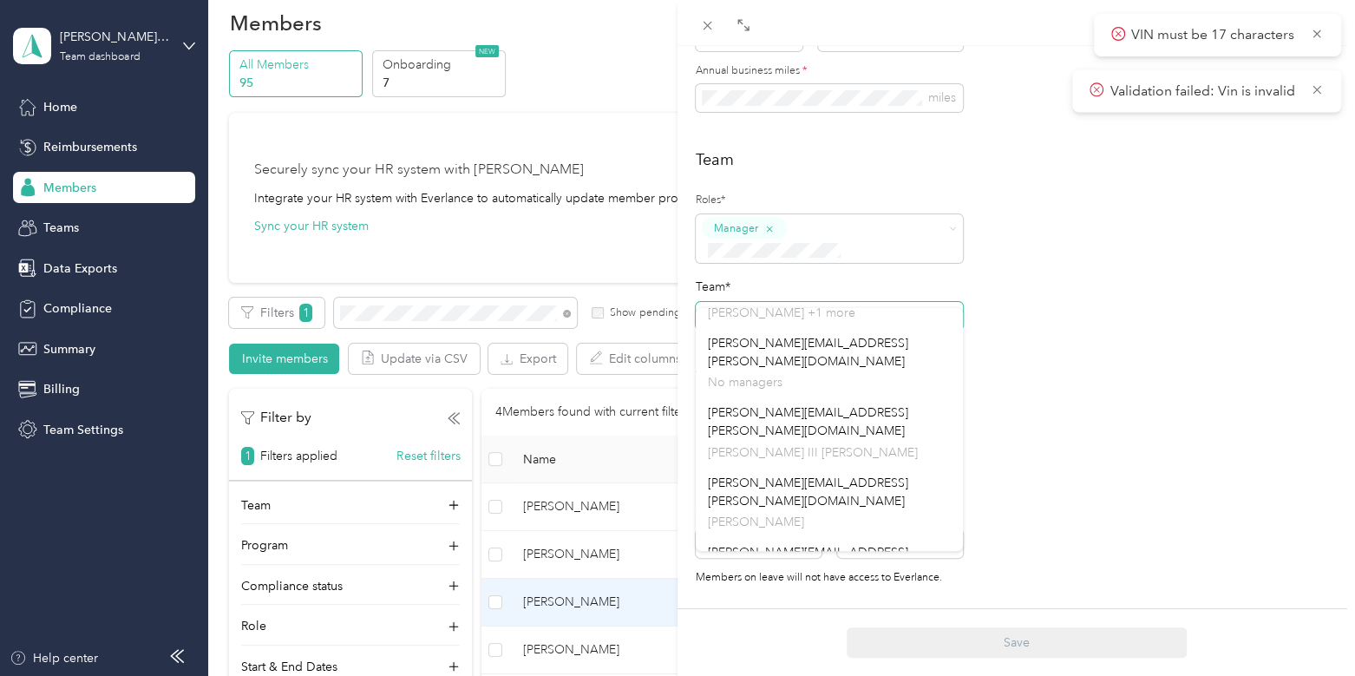
scroll to position [192, 0]
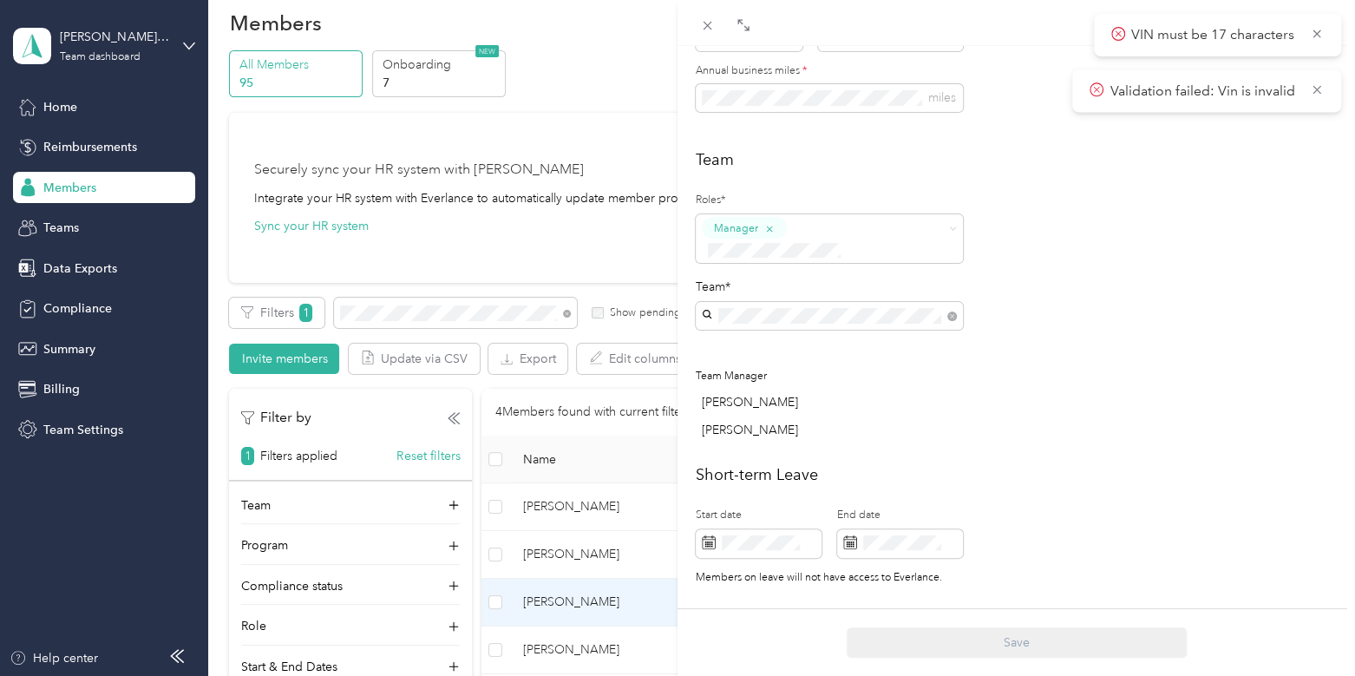
click at [832, 581] on p "[PERSON_NAME]" at bounding box center [829, 590] width 243 height 18
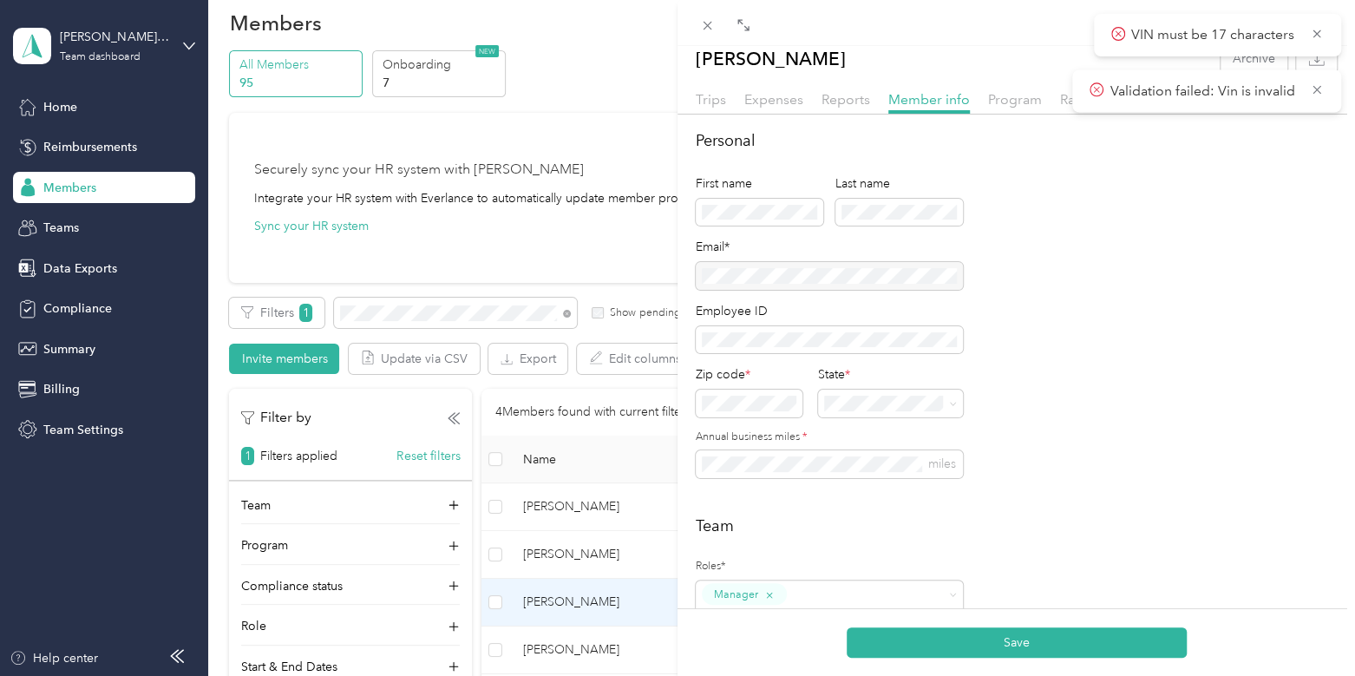
scroll to position [0, 0]
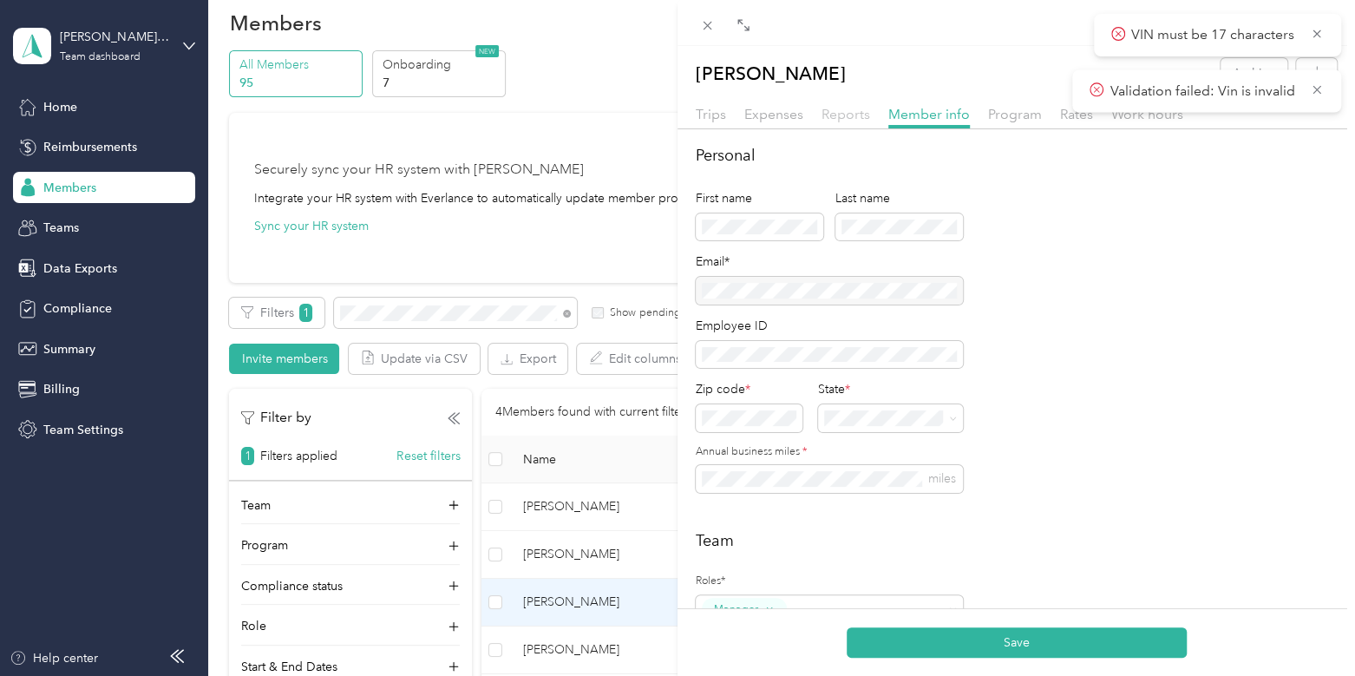
click at [834, 106] on span "Reports" at bounding box center [845, 114] width 49 height 16
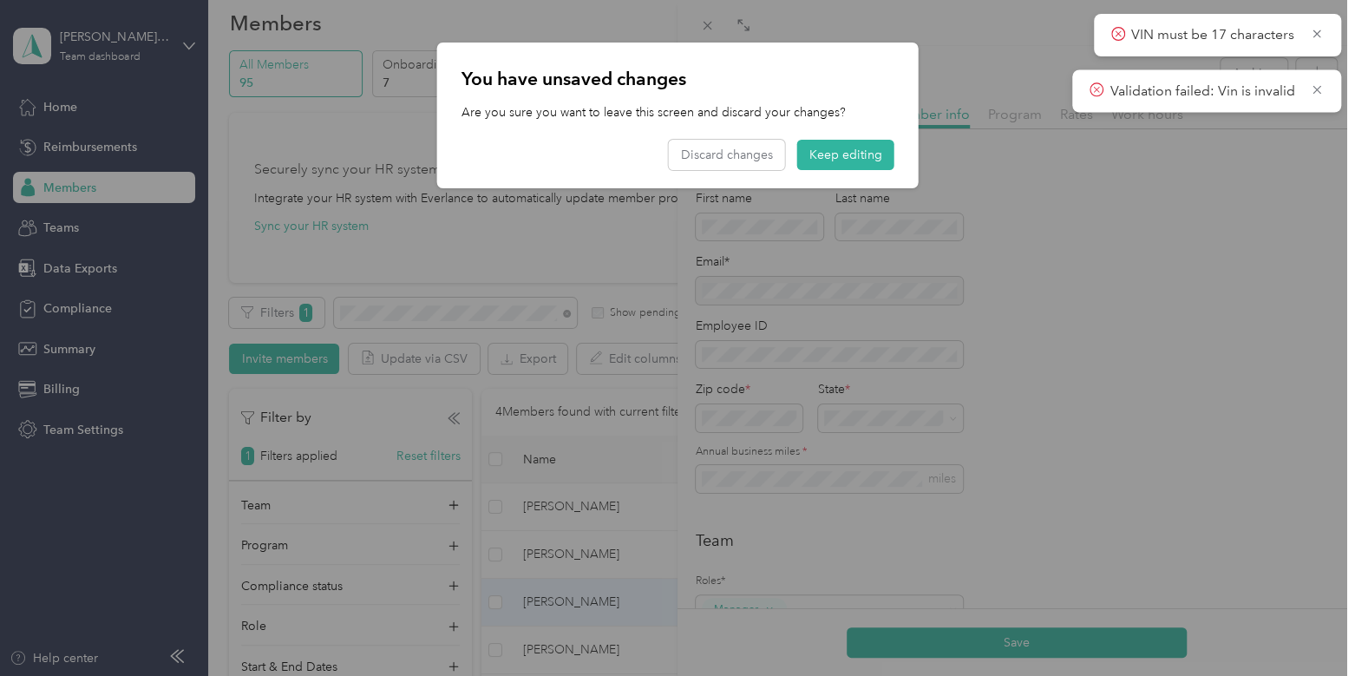
click at [985, 645] on div at bounding box center [677, 338] width 1355 height 676
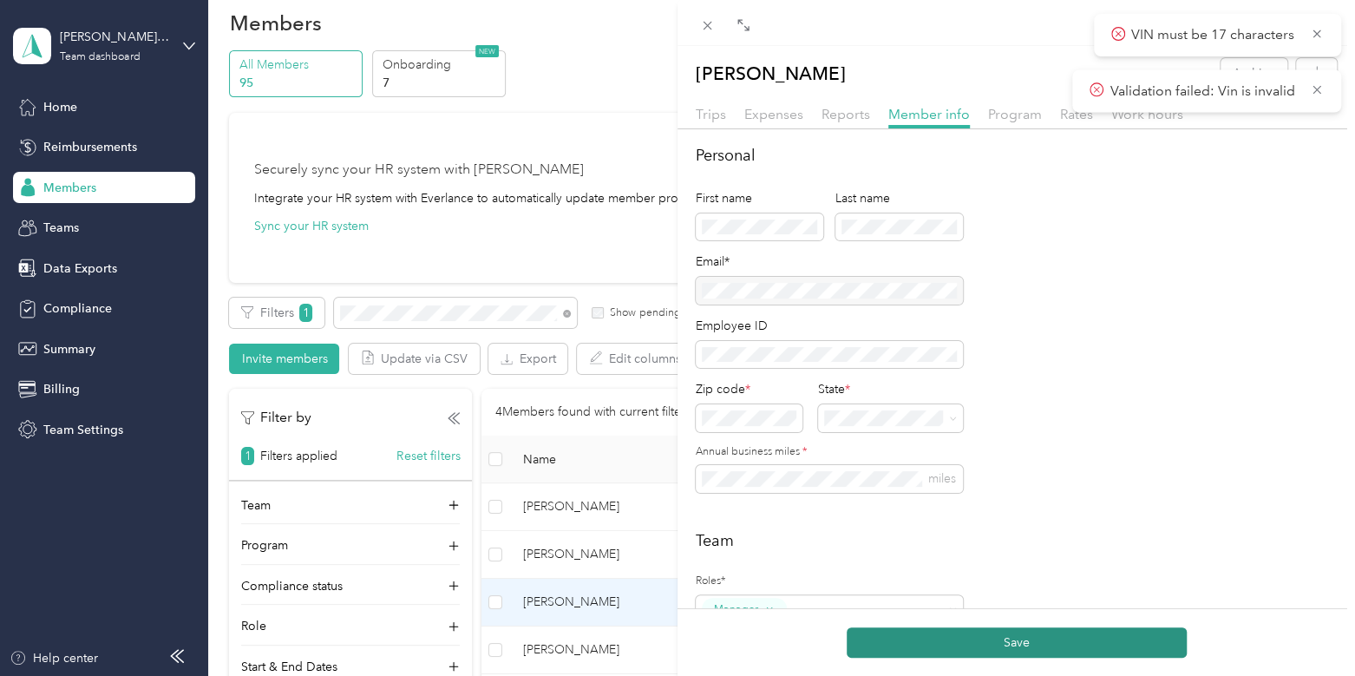
click at [972, 642] on button "Save" at bounding box center [1016, 642] width 340 height 30
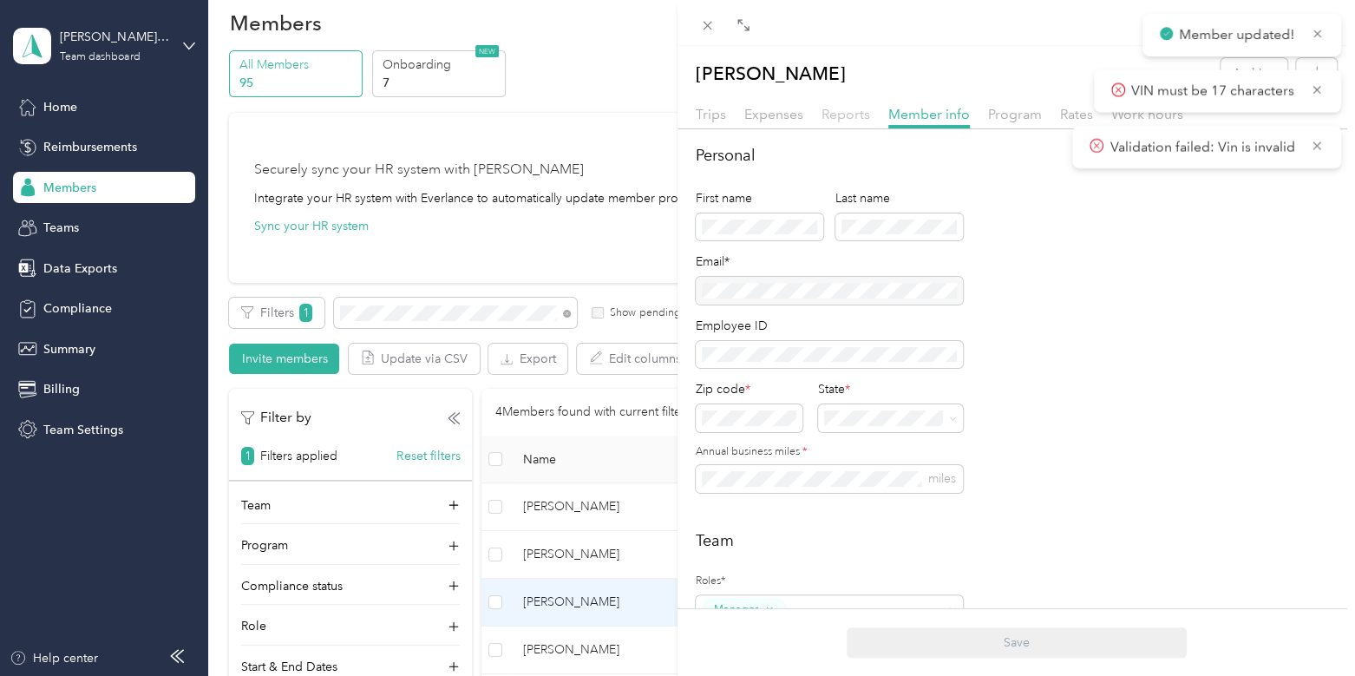
click at [841, 114] on span "Reports" at bounding box center [845, 114] width 49 height 16
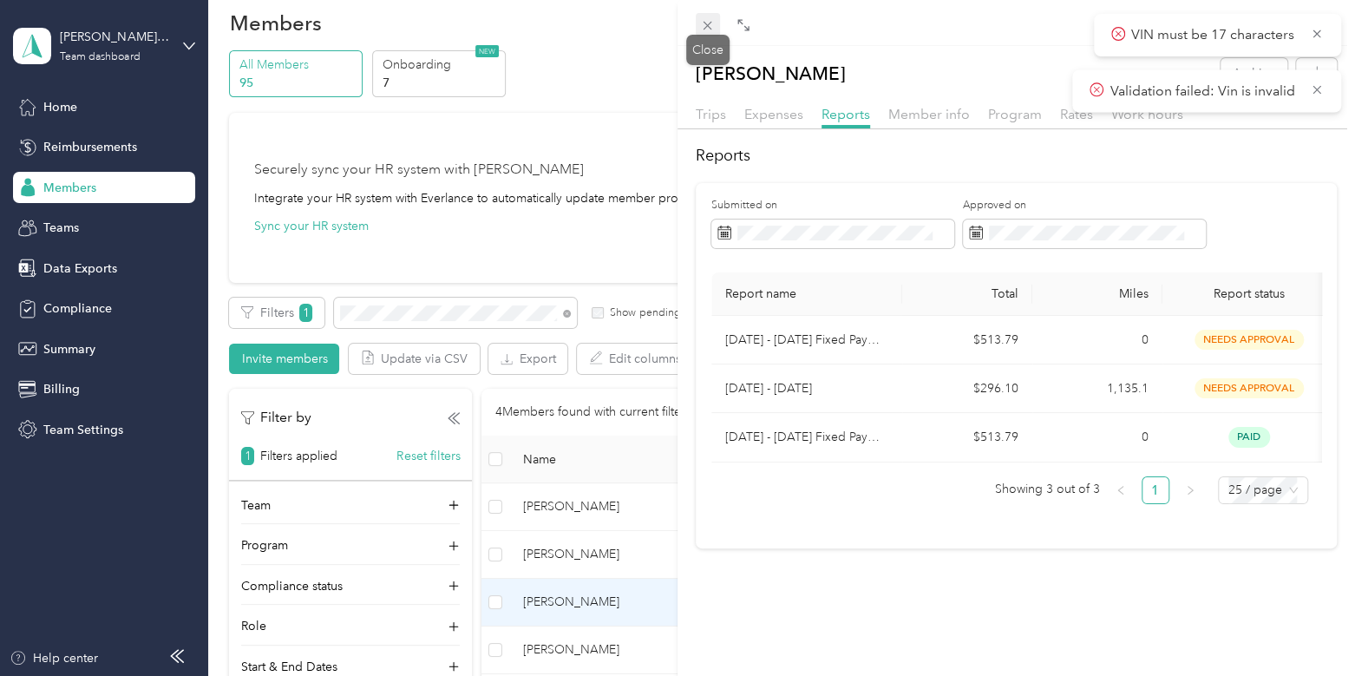
click at [704, 26] on icon at bounding box center [707, 25] width 15 height 15
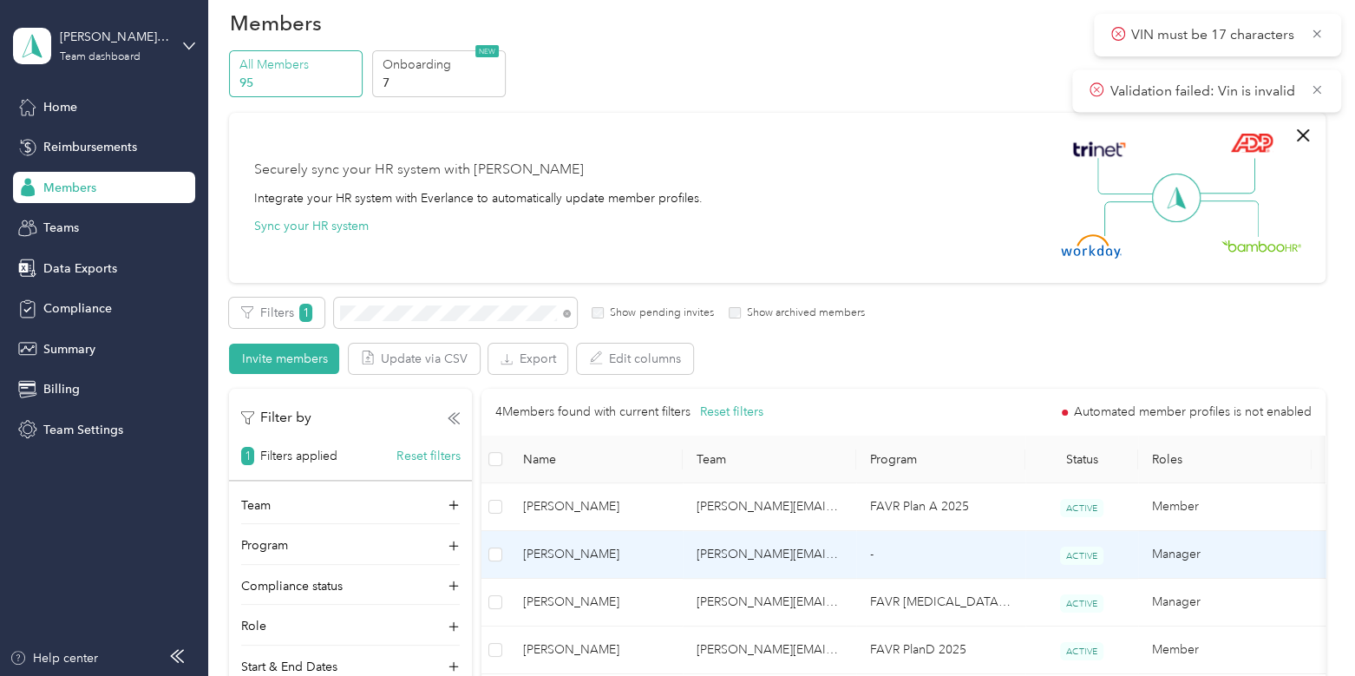
click at [645, 567] on td "[PERSON_NAME]" at bounding box center [595, 555] width 173 height 48
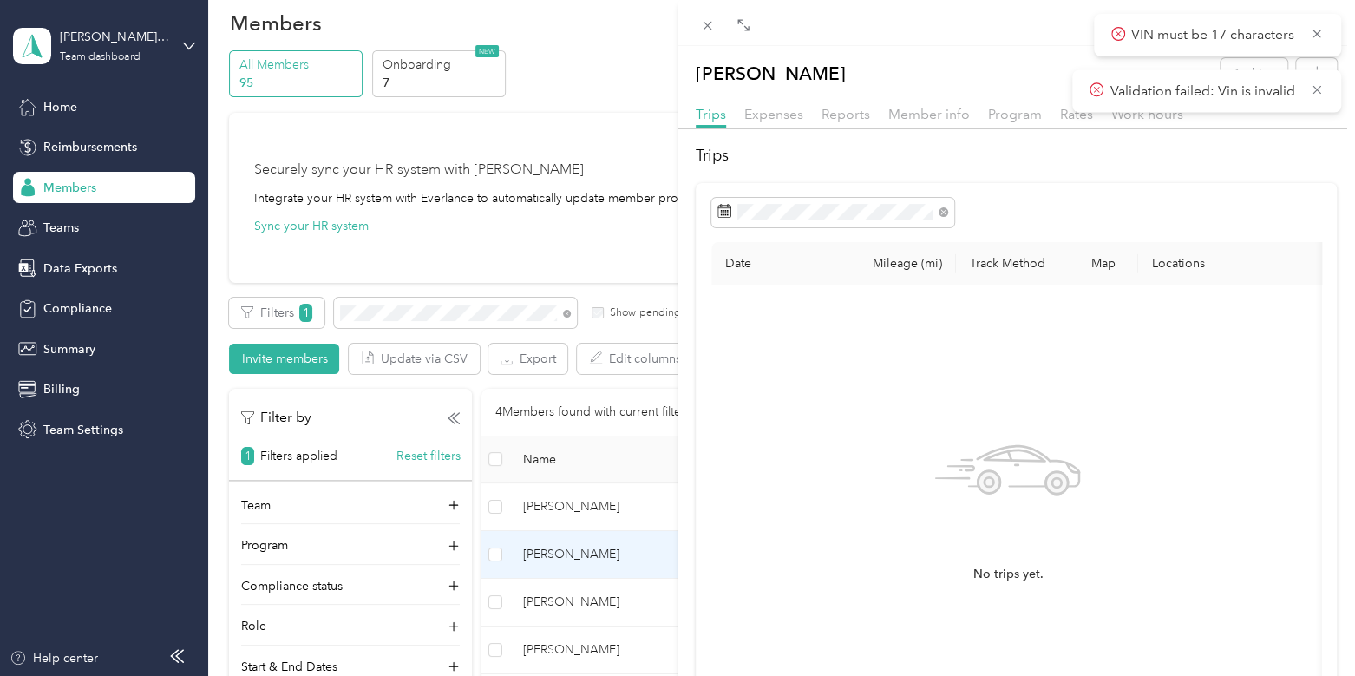
click at [836, 126] on div "Trips Expenses Reports Member info Program Rates Work hours" at bounding box center [1015, 116] width 677 height 25
click at [844, 110] on span "Reports" at bounding box center [845, 114] width 49 height 16
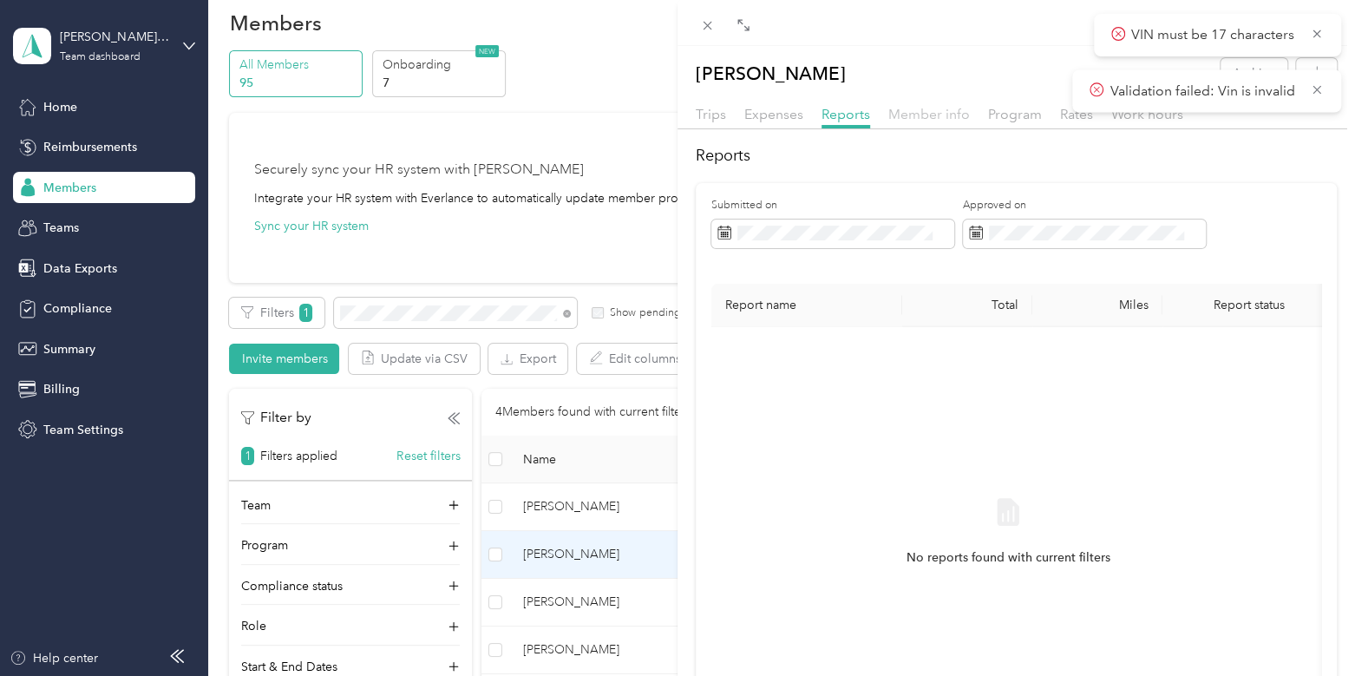
click at [927, 110] on span "Member info" at bounding box center [929, 114] width 82 height 16
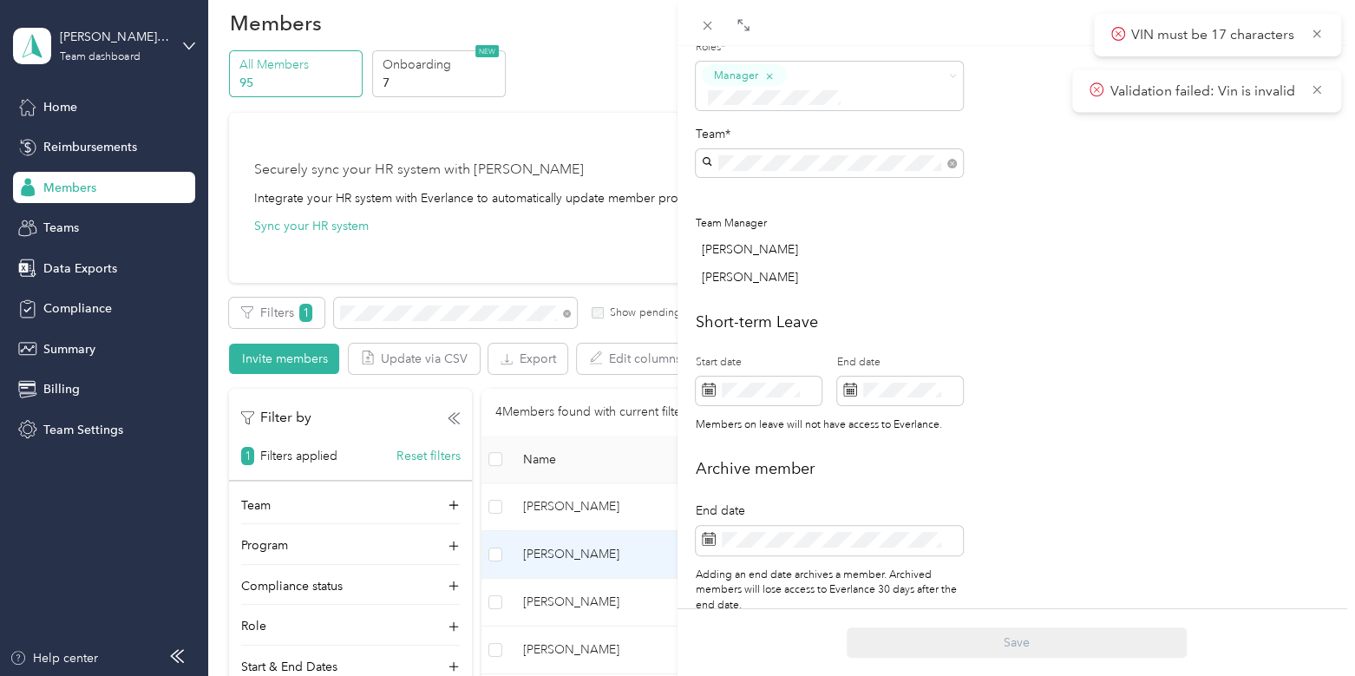
scroll to position [676, 0]
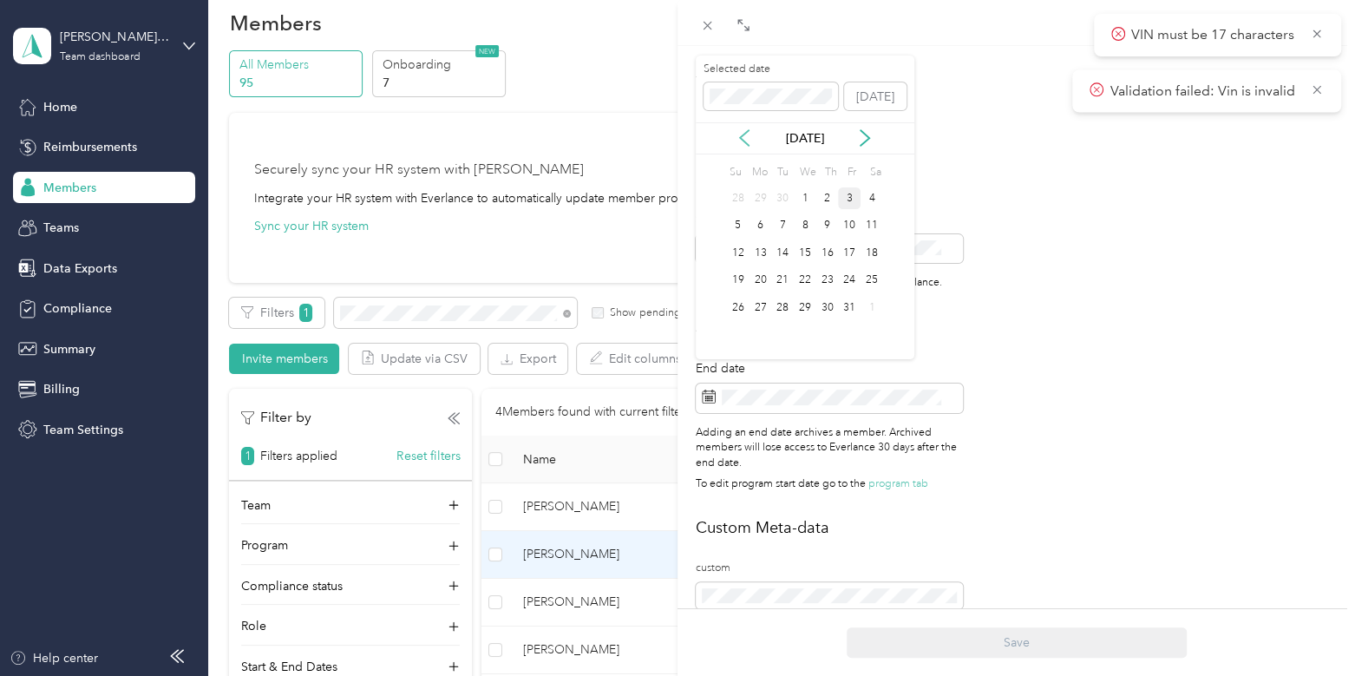
click at [740, 132] on icon at bounding box center [743, 137] width 17 height 17
click at [776, 203] on div "2" at bounding box center [782, 198] width 23 height 22
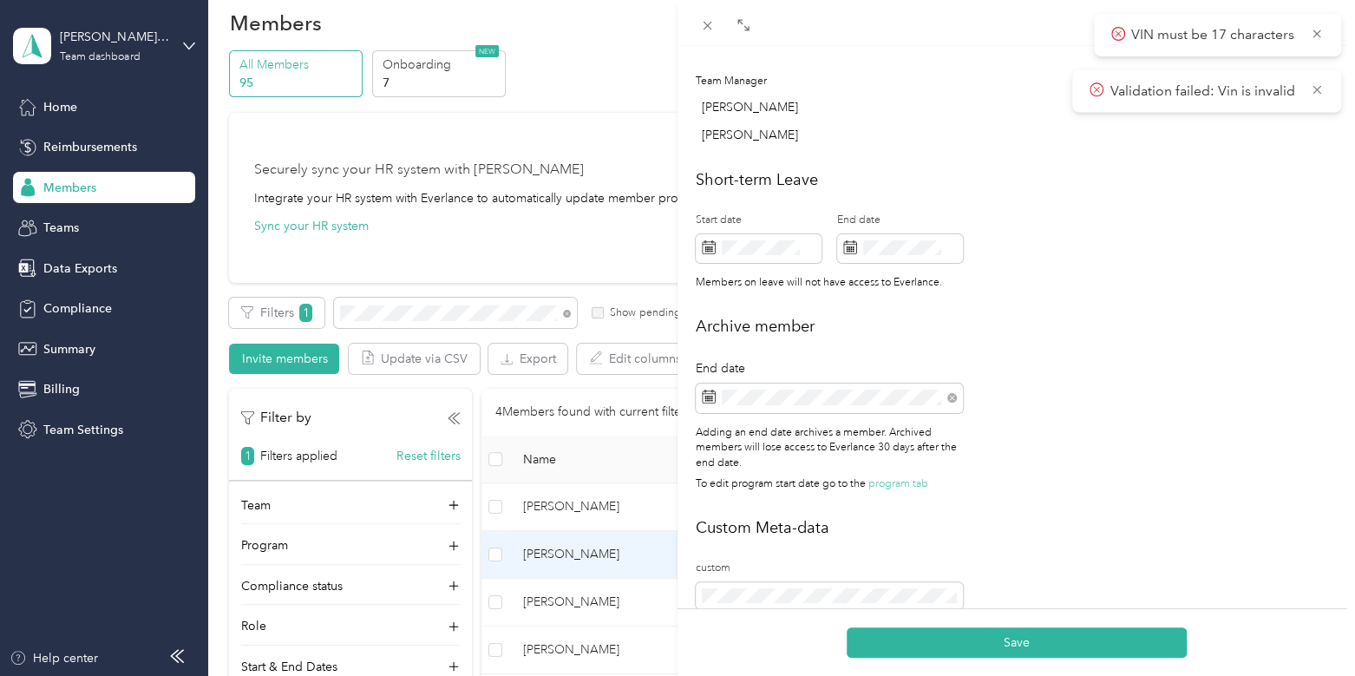
click at [1005, 623] on div "Save" at bounding box center [1015, 642] width 677 height 68
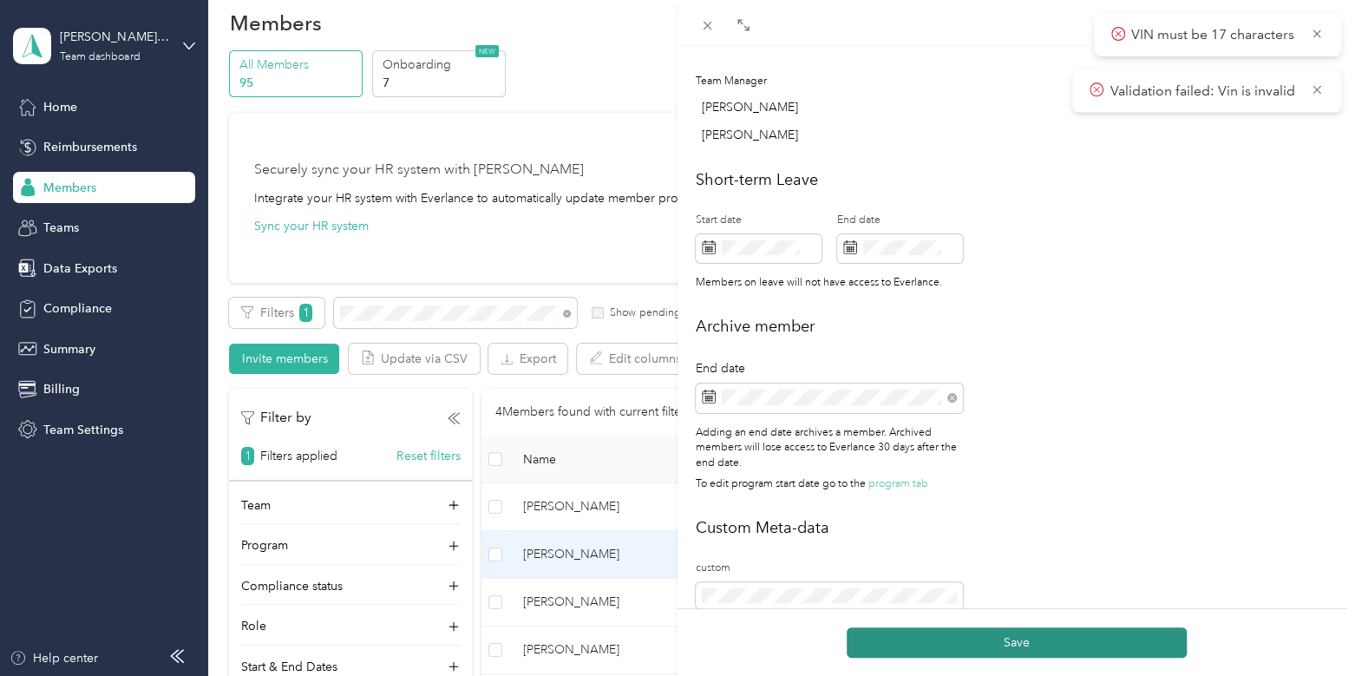
click at [976, 648] on button "Save" at bounding box center [1016, 642] width 340 height 30
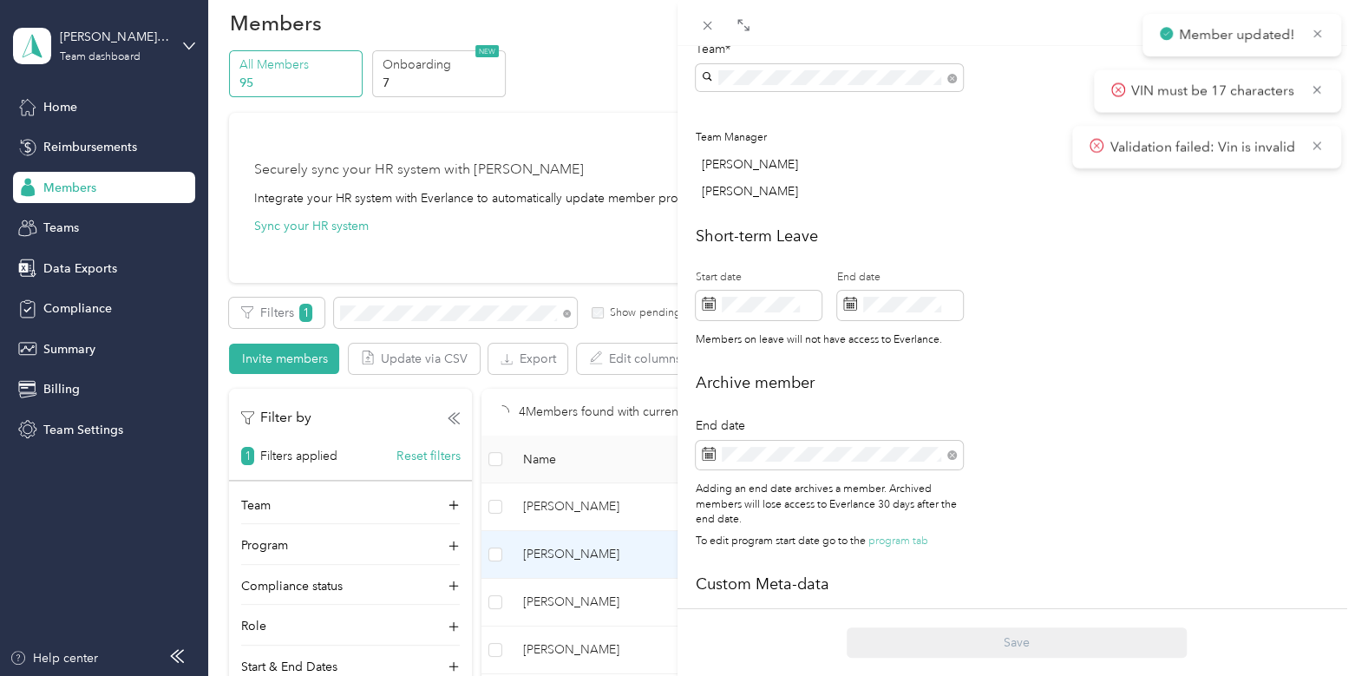
scroll to position [736, 0]
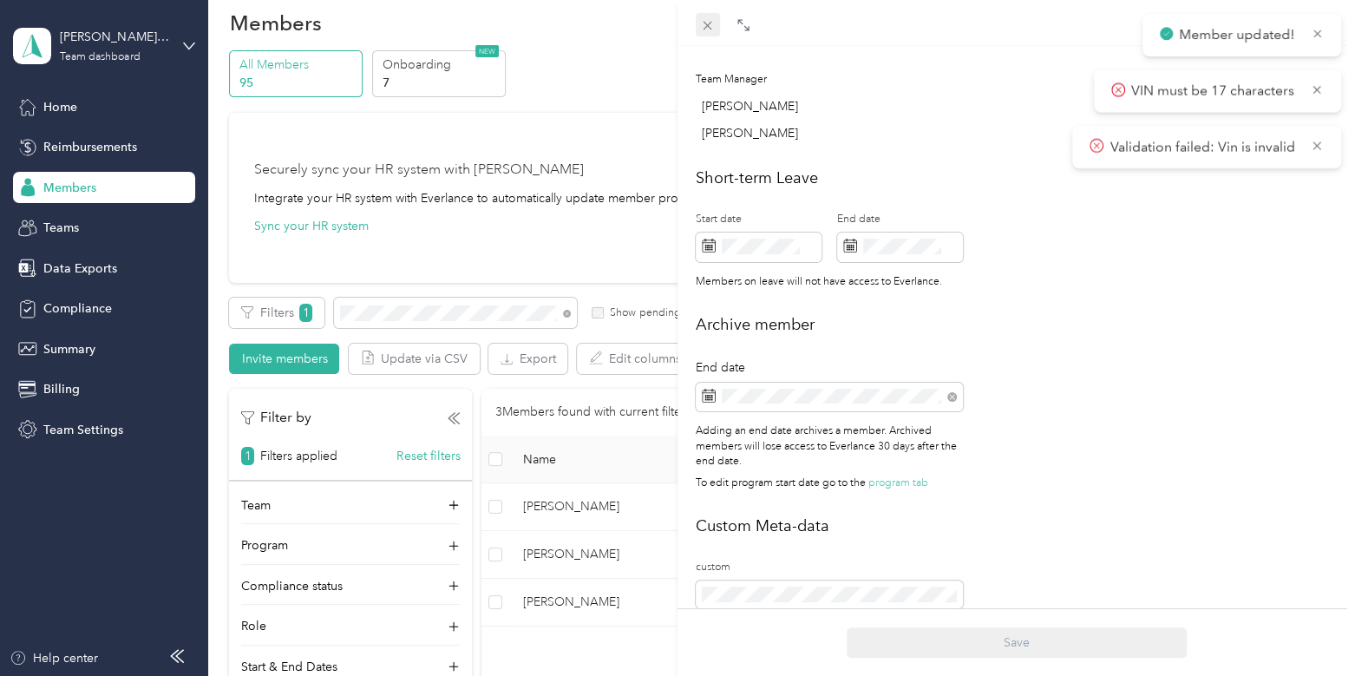
click at [708, 21] on icon at bounding box center [707, 25] width 15 height 15
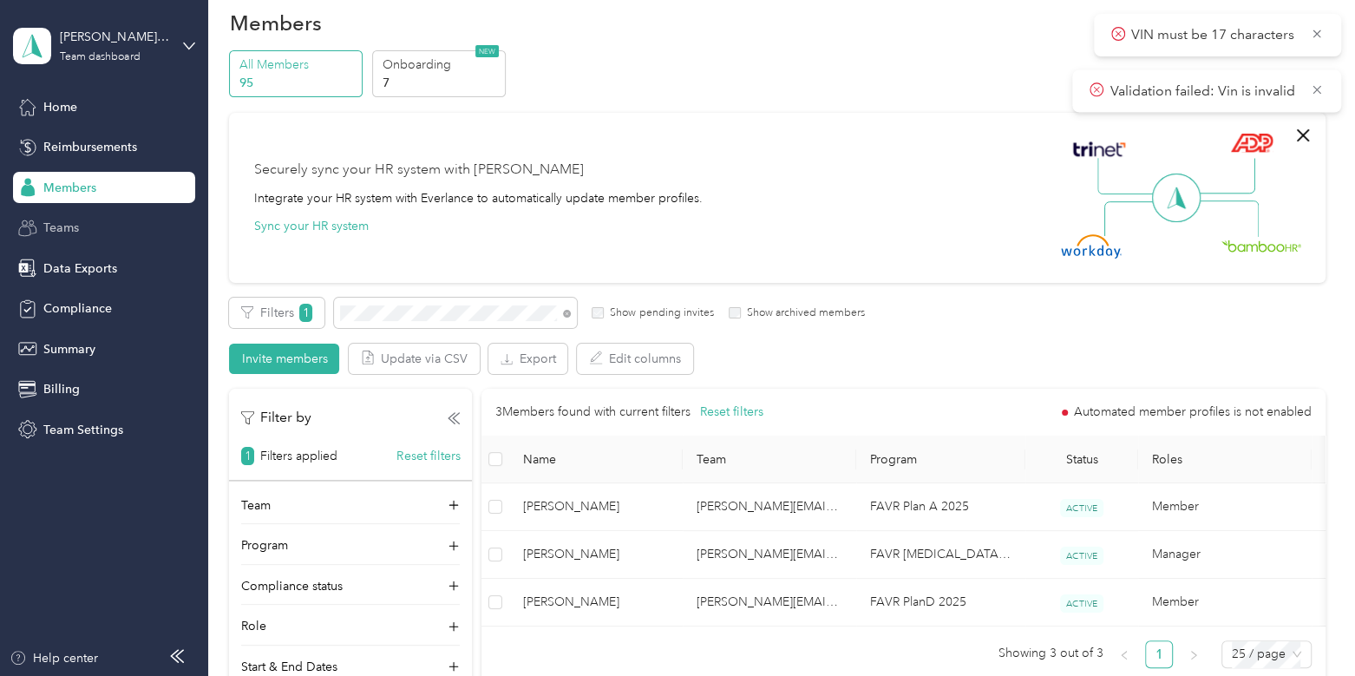
click at [63, 219] on span "Teams" at bounding box center [61, 228] width 36 height 18
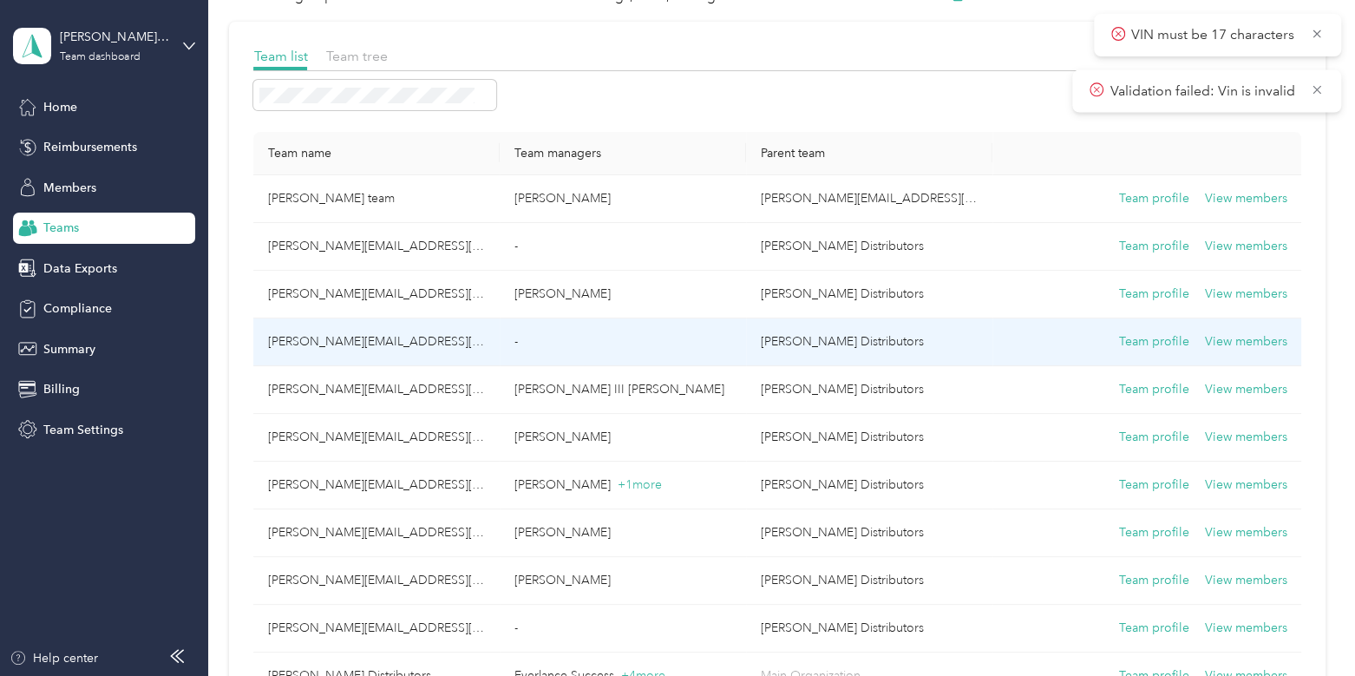
scroll to position [89, 0]
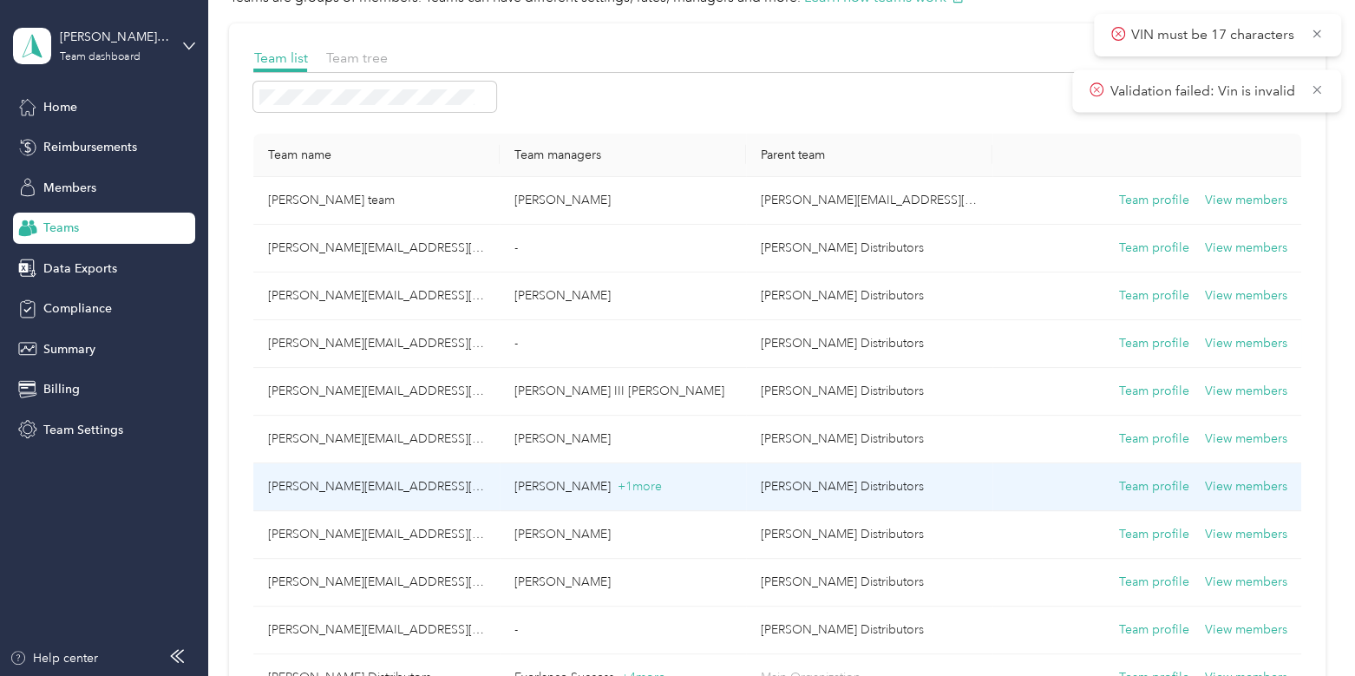
click at [434, 488] on td "[PERSON_NAME][EMAIL_ADDRESS][PERSON_NAME][DOMAIN_NAME]" at bounding box center [376, 487] width 246 height 48
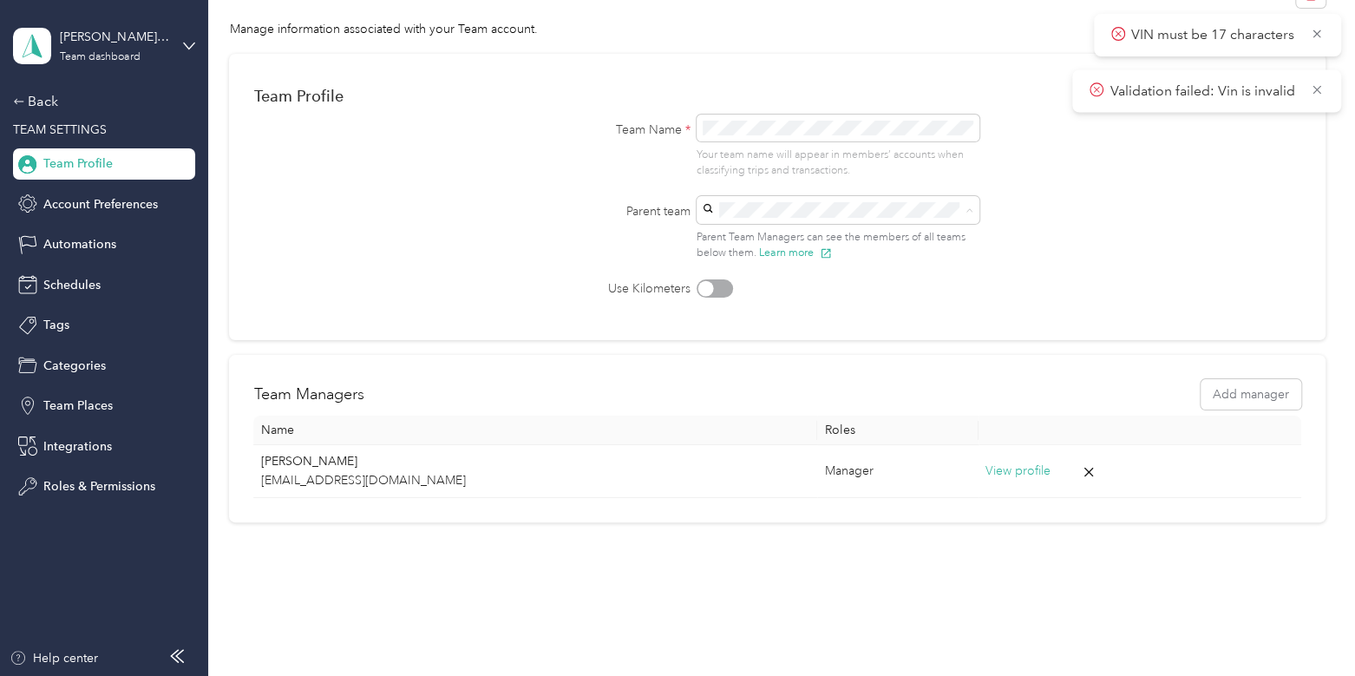
click at [796, 346] on li "[PERSON_NAME][EMAIL_ADDRESS][PERSON_NAME][DOMAIN_NAME] [PERSON_NAME]" at bounding box center [834, 381] width 284 height 70
click at [1322, 88] on icon at bounding box center [1316, 90] width 14 height 16
click at [1315, 26] on icon at bounding box center [1316, 34] width 14 height 16
click at [1270, 104] on button "Save" at bounding box center [1275, 96] width 50 height 30
click at [25, 101] on div "Back" at bounding box center [99, 101] width 173 height 21
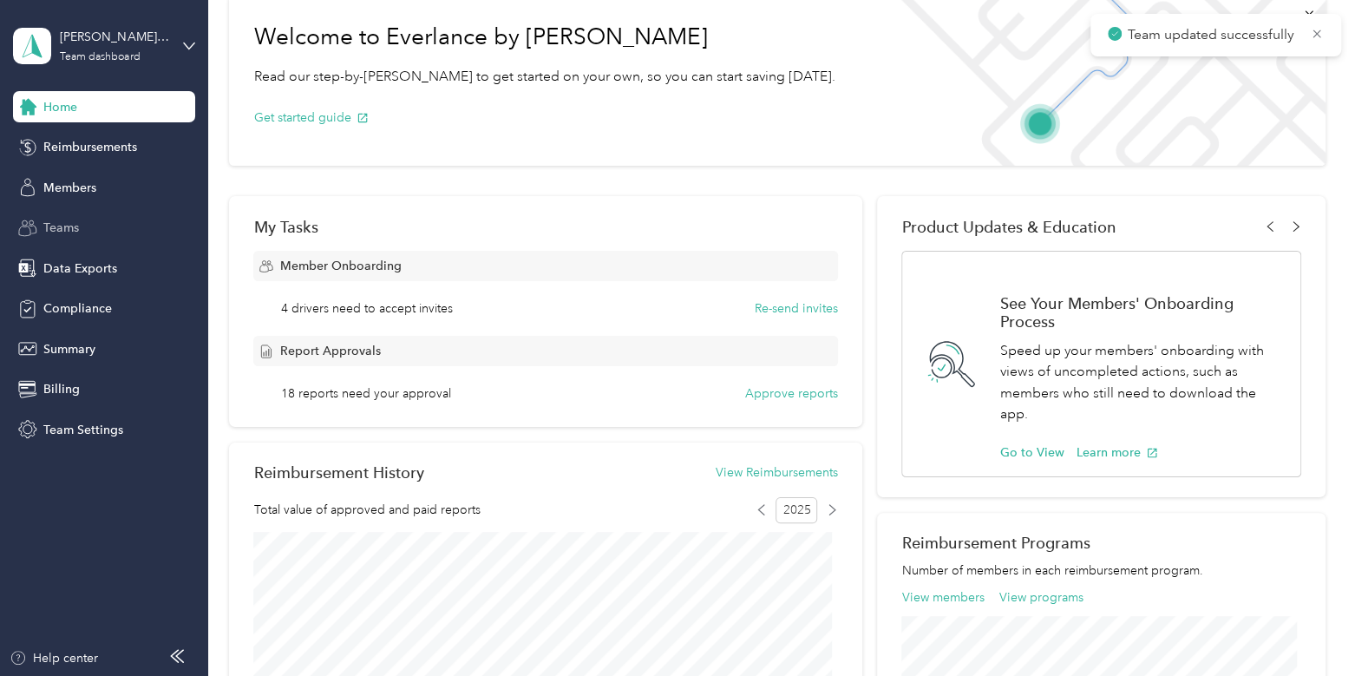
click at [76, 240] on div "Teams" at bounding box center [104, 227] width 182 height 31
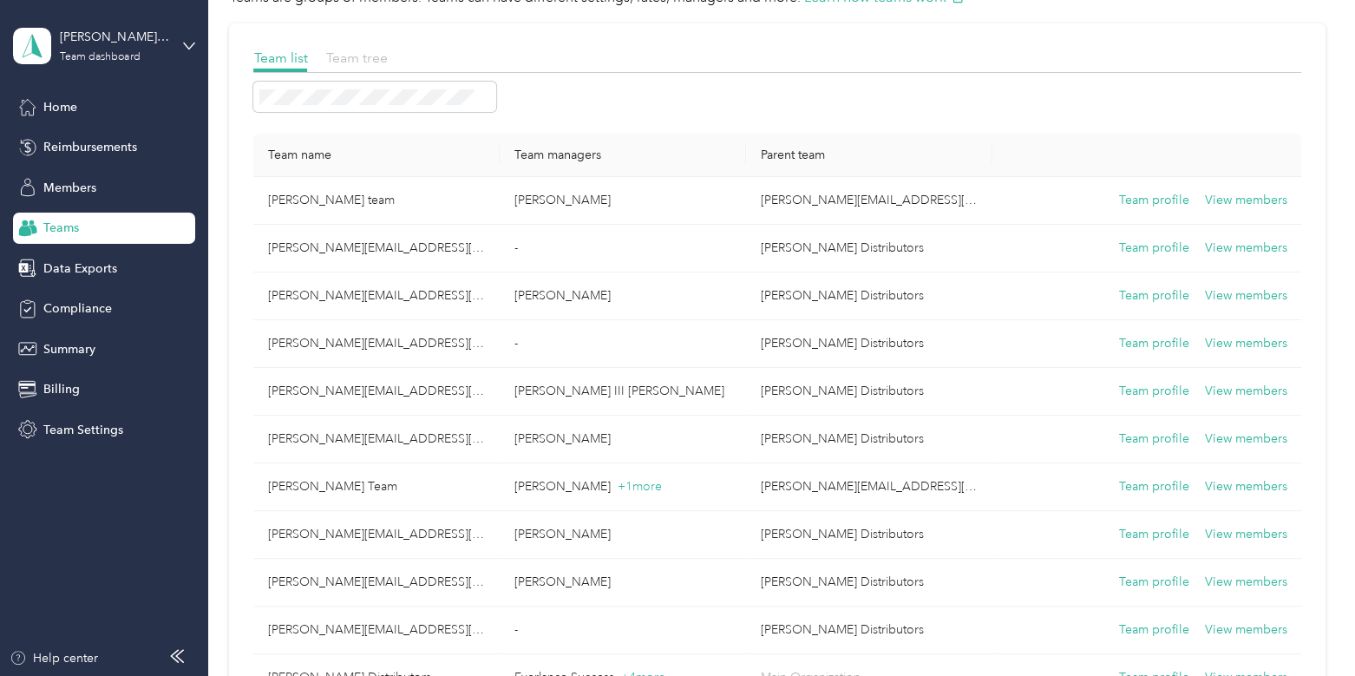
click at [349, 50] on span "Team tree" at bounding box center [356, 57] width 62 height 16
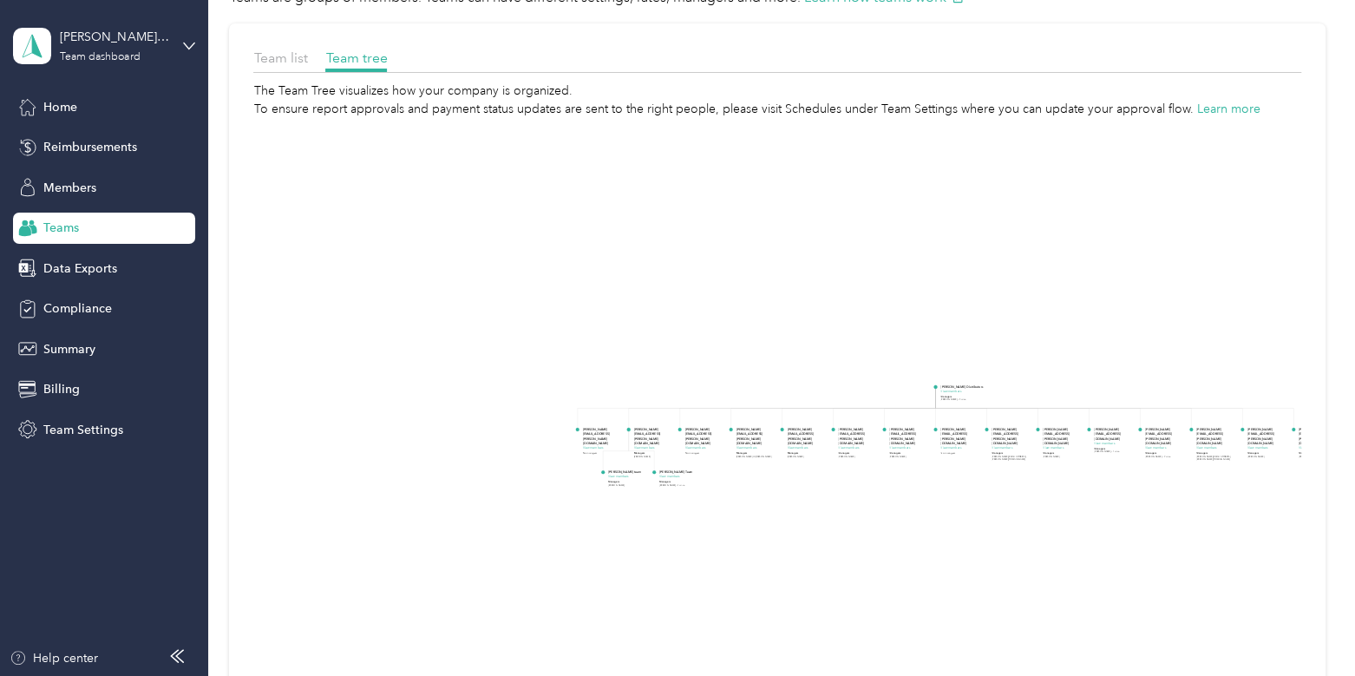
drag, startPoint x: 395, startPoint y: 364, endPoint x: 617, endPoint y: 454, distance: 238.5
click at [617, 454] on foreignobject "[PERSON_NAME][EMAIL_ADDRESS][PERSON_NAME][DOMAIN_NAME] View members No managers" at bounding box center [604, 444] width 42 height 34
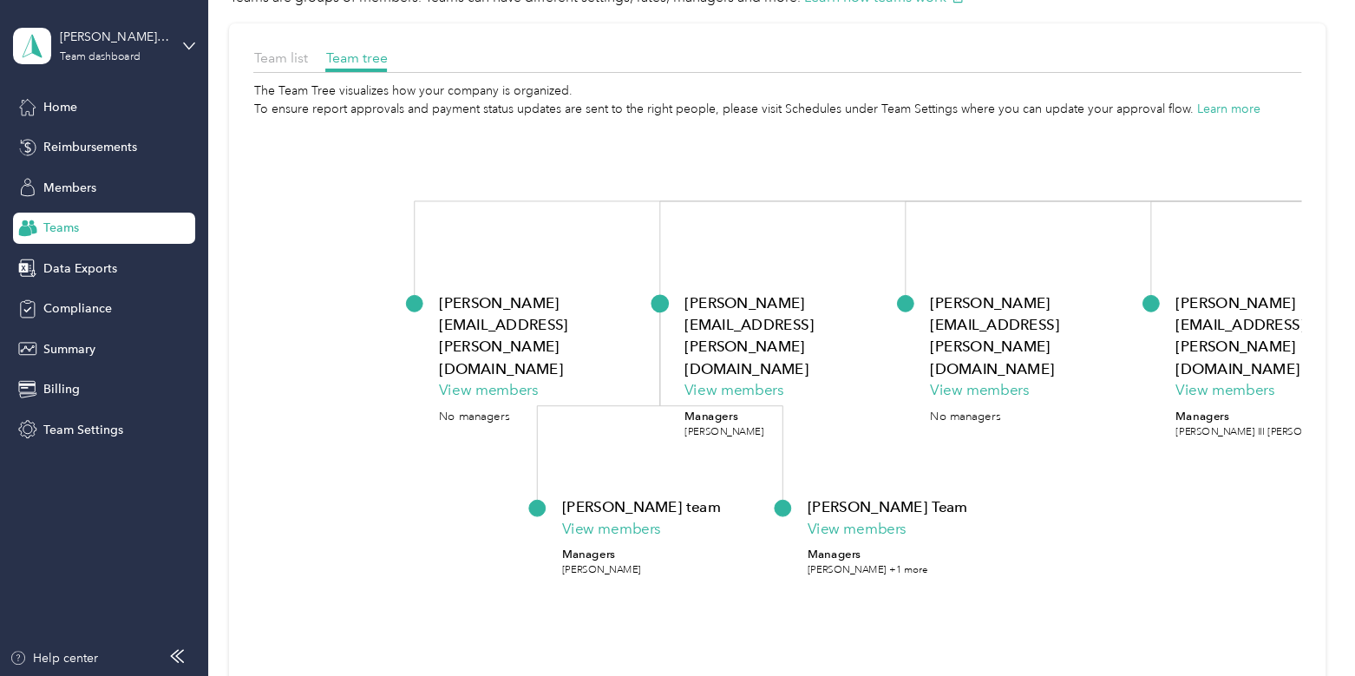
drag, startPoint x: 954, startPoint y: 415, endPoint x: 932, endPoint y: 408, distance: 23.0
click at [932, 408] on foreignobject "[PERSON_NAME][EMAIL_ADDRESS][PERSON_NAME][DOMAIN_NAME] View members No managers" at bounding box center [1032, 373] width 205 height 164
click at [273, 60] on span "Team list" at bounding box center [280, 57] width 54 height 16
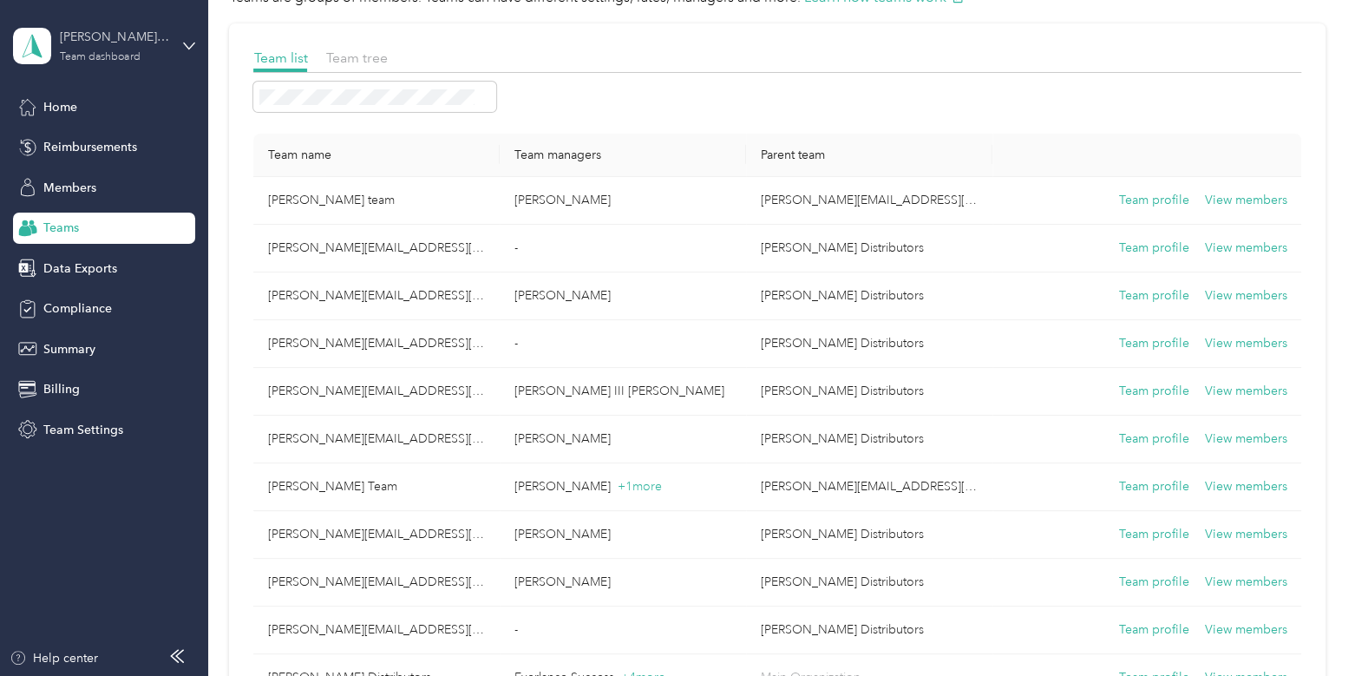
click at [118, 38] on div "[PERSON_NAME] Distributors" at bounding box center [114, 37] width 108 height 18
click at [103, 215] on div "Log out" at bounding box center [244, 221] width 439 height 30
